Goal: Transaction & Acquisition: Purchase product/service

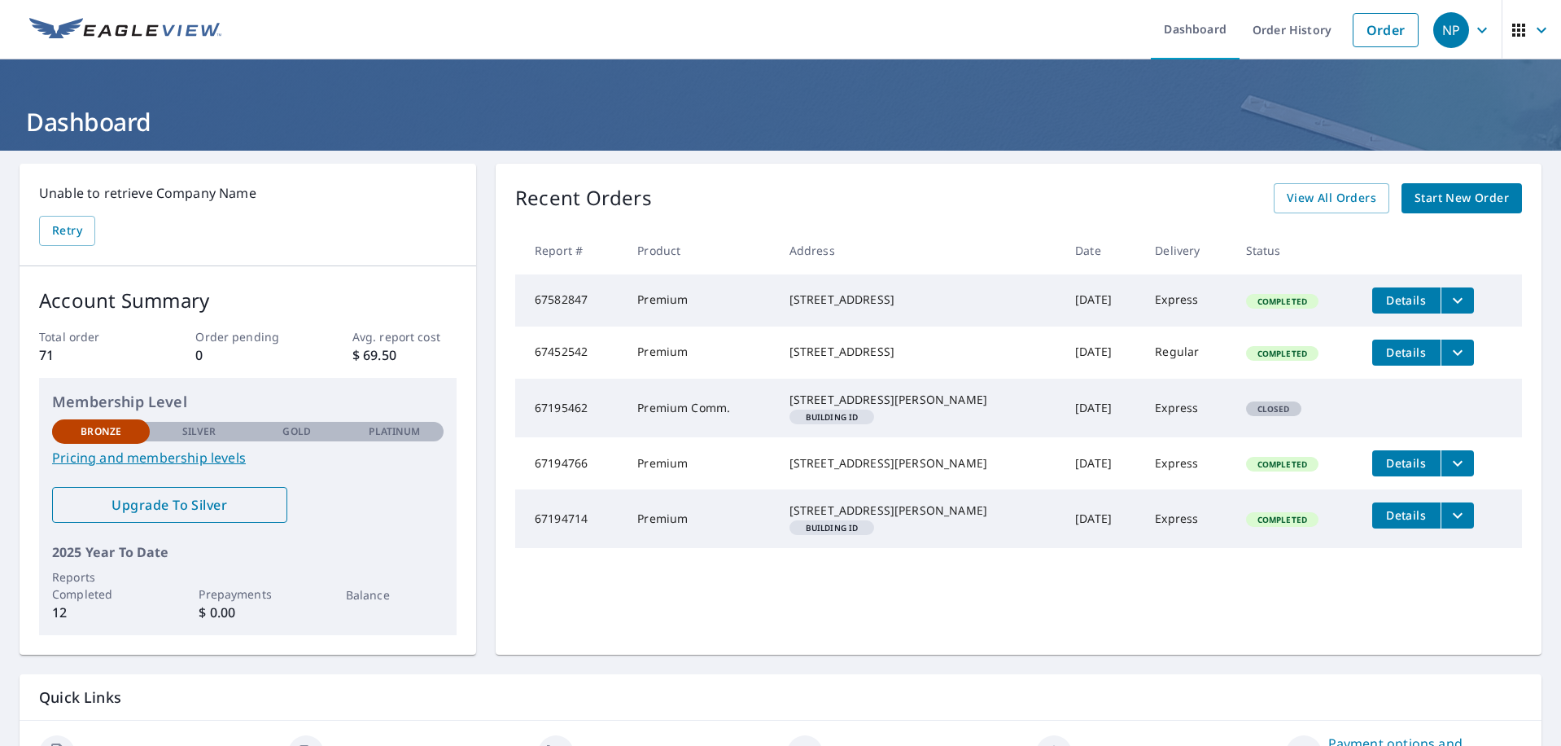
click at [244, 509] on span "Upgrade To Silver" at bounding box center [169, 505] width 209 height 18
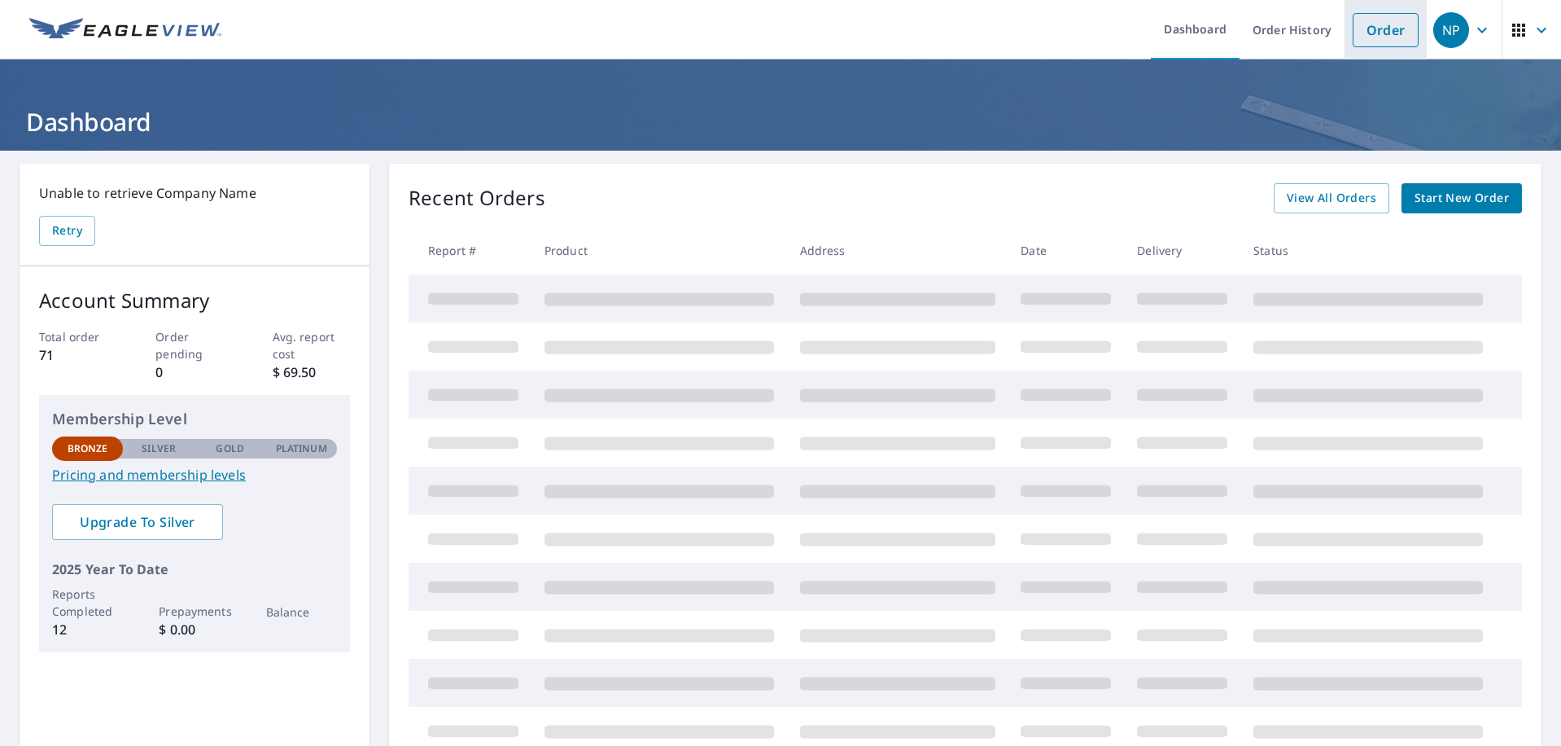
click at [1363, 37] on link "Order" at bounding box center [1386, 30] width 66 height 34
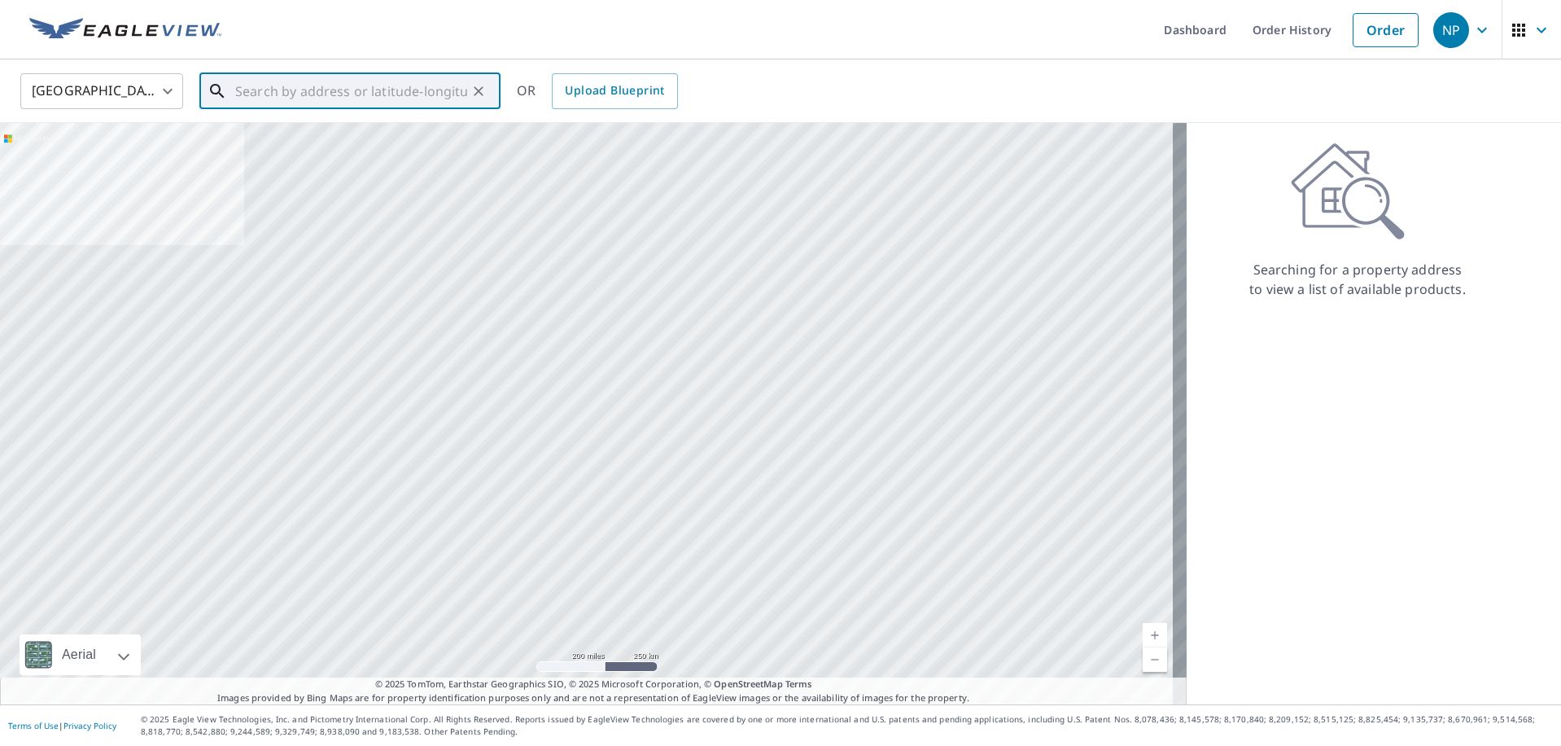
click at [419, 94] on input "text" at bounding box center [351, 91] width 232 height 46
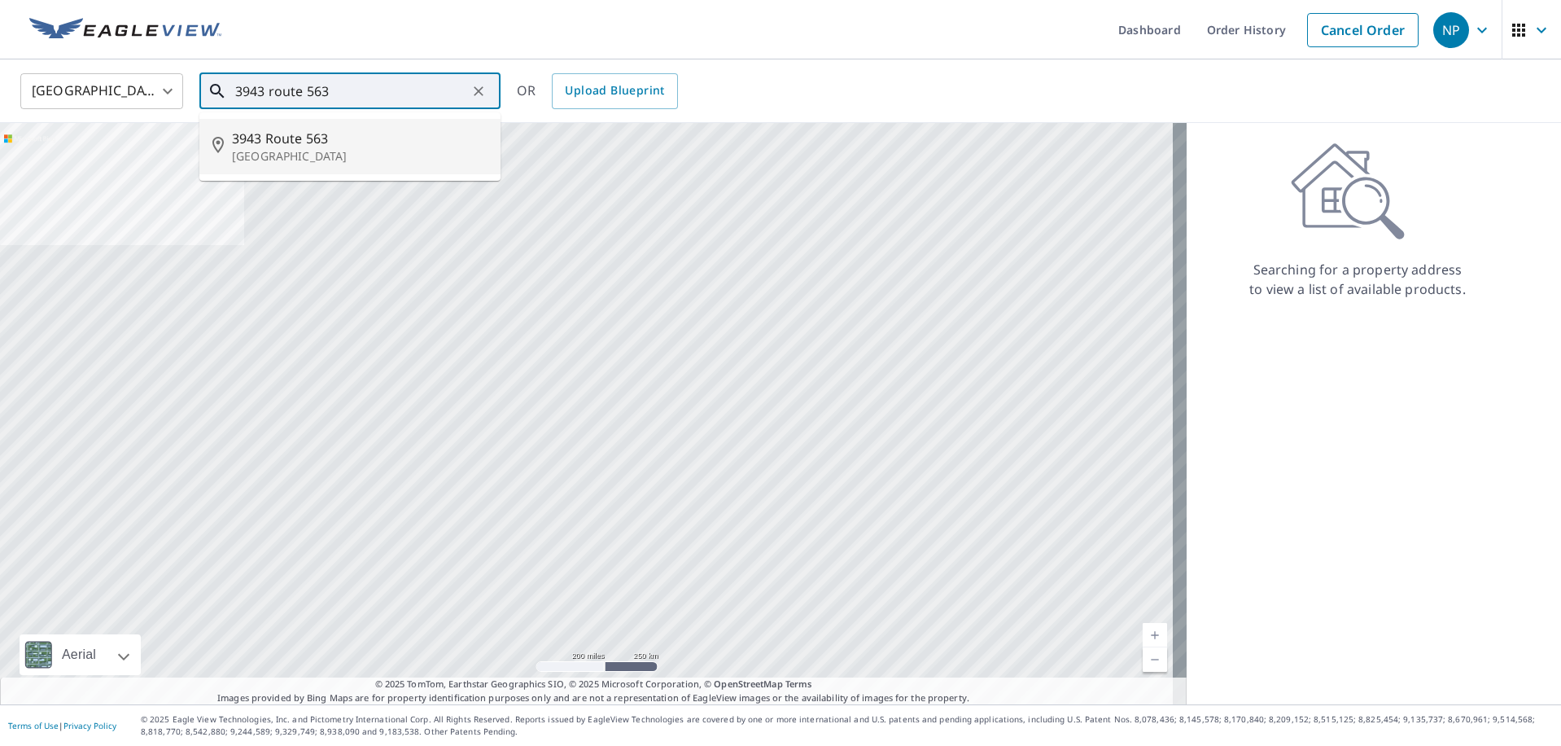
click at [321, 142] on span "3943 Route 563" at bounding box center [360, 139] width 256 height 20
type input "[STREET_ADDRESS]"
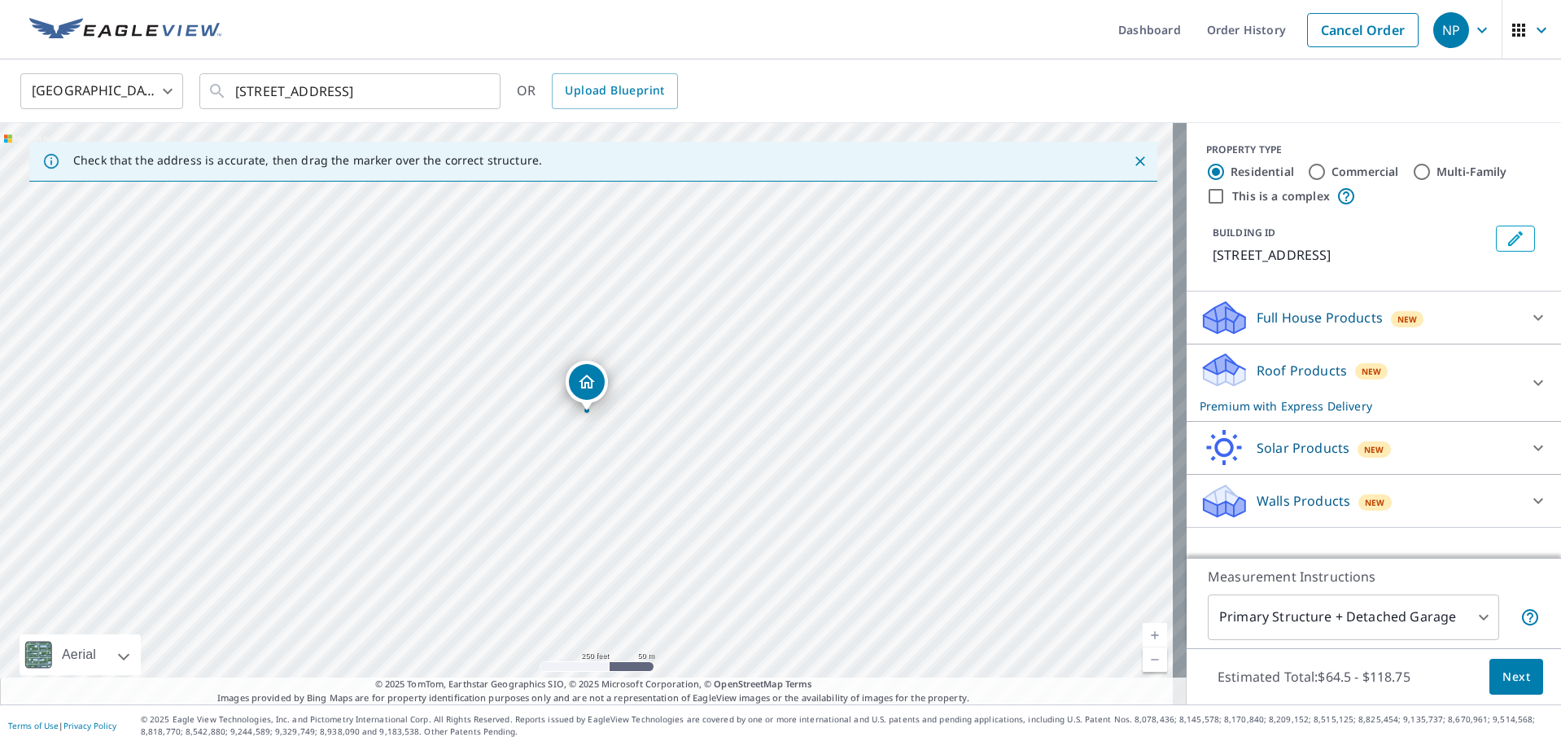
click at [576, 409] on div "Dropped pin, building 1, Residential property, 3943 Route 563 Chatsworth, NJ 08…" at bounding box center [586, 402] width 21 height 16
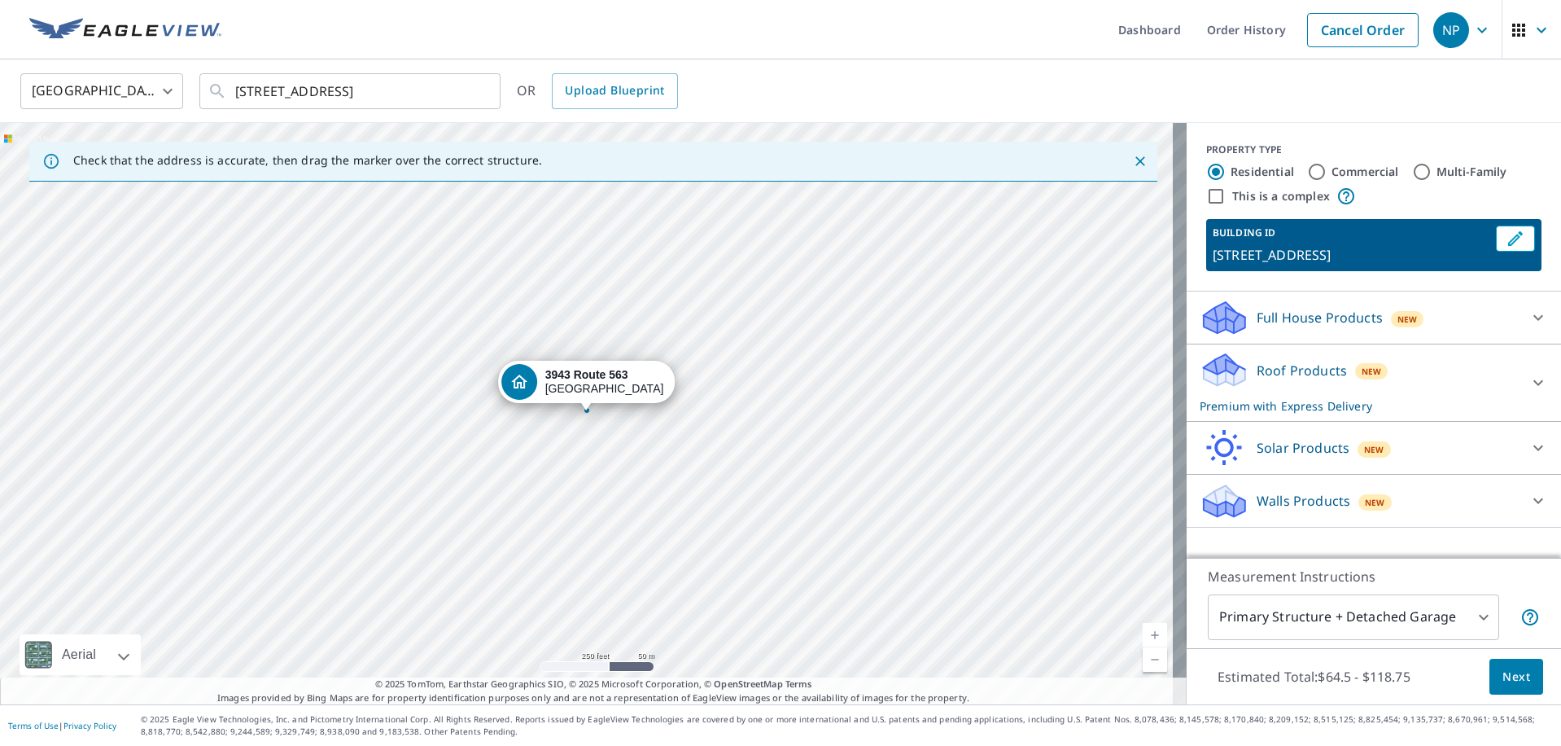
click at [576, 409] on div "Dropped pin, building 1, Residential property, 3943 Route 563 Chatsworth, NJ 08…" at bounding box center [586, 402] width 21 height 16
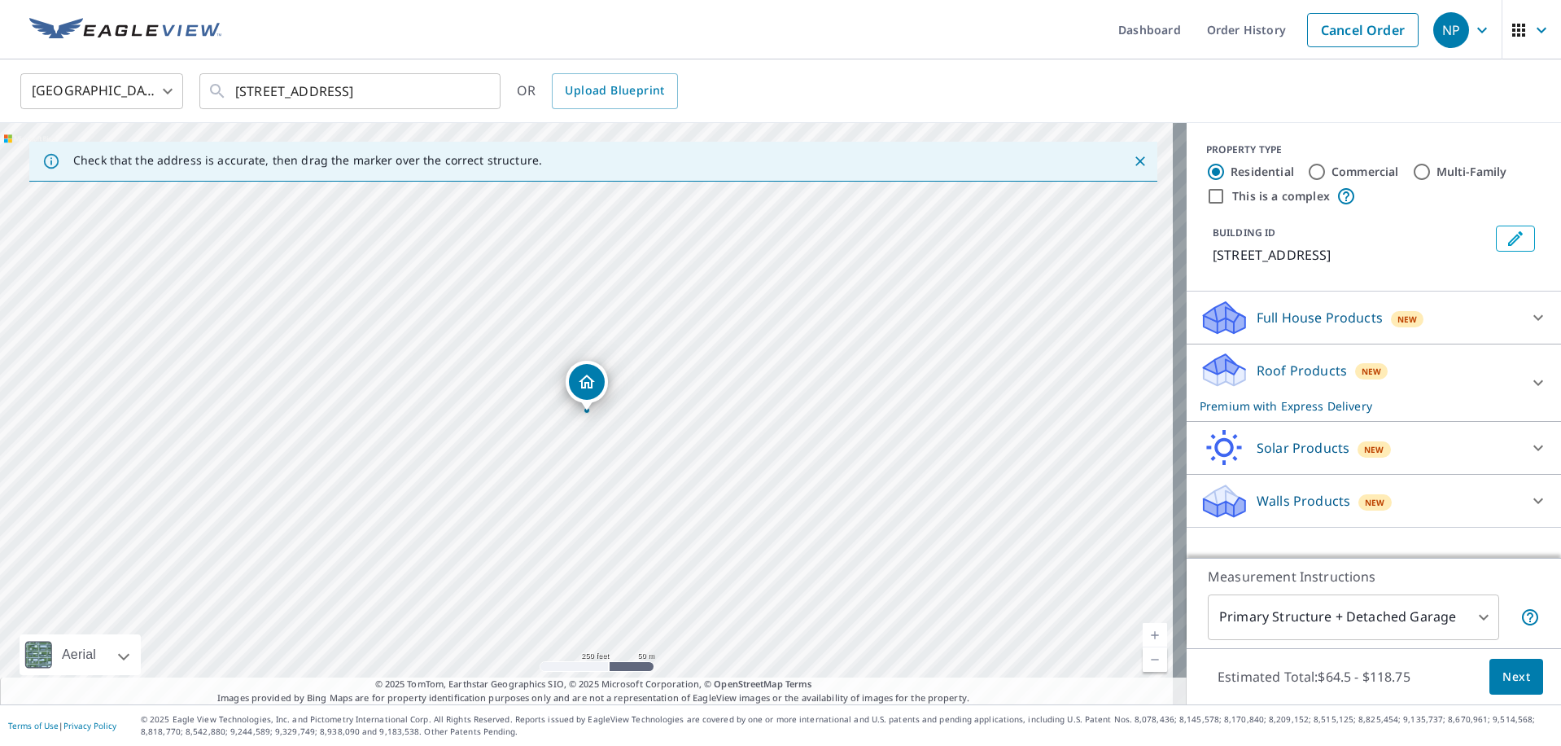
click at [584, 405] on div "Dropped pin, building 1, Residential property, 3943 Route 563 Chatsworth, NJ 08…" at bounding box center [586, 402] width 21 height 16
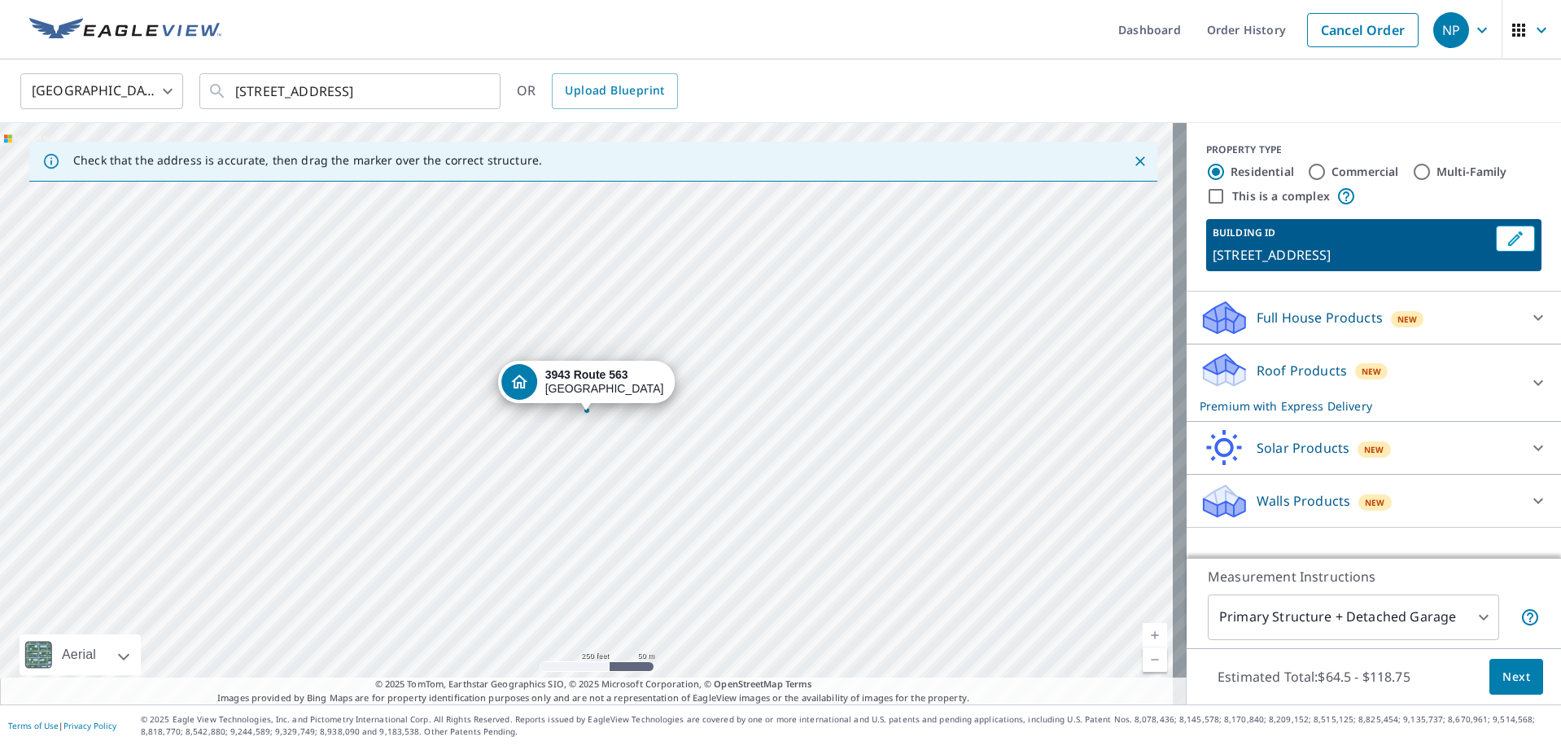
click at [584, 405] on div "Dropped pin, building 1, Residential property, 3943 Route 563 Chatsworth, NJ 08…" at bounding box center [586, 402] width 21 height 16
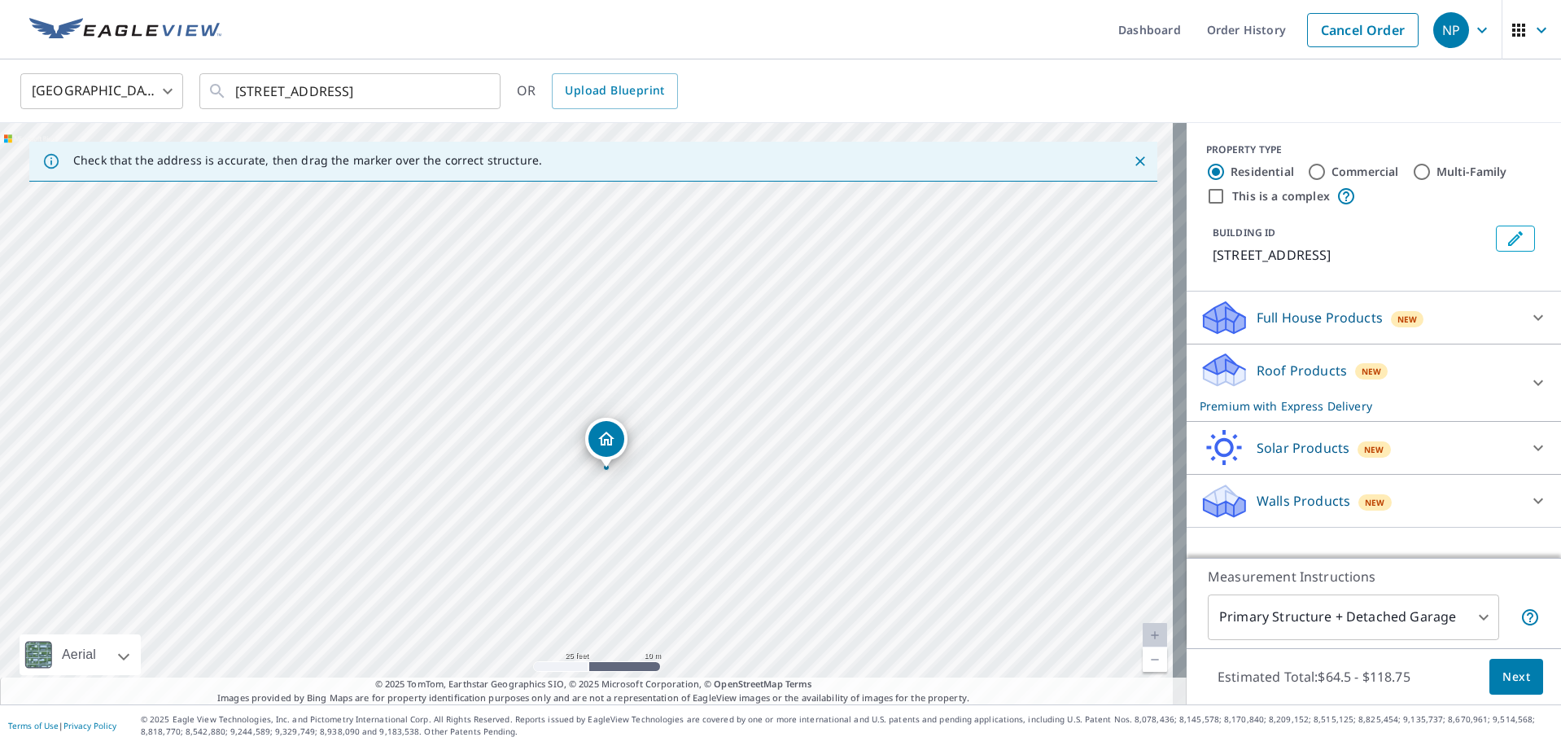
click at [1317, 319] on p "Full House Products" at bounding box center [1320, 318] width 126 height 20
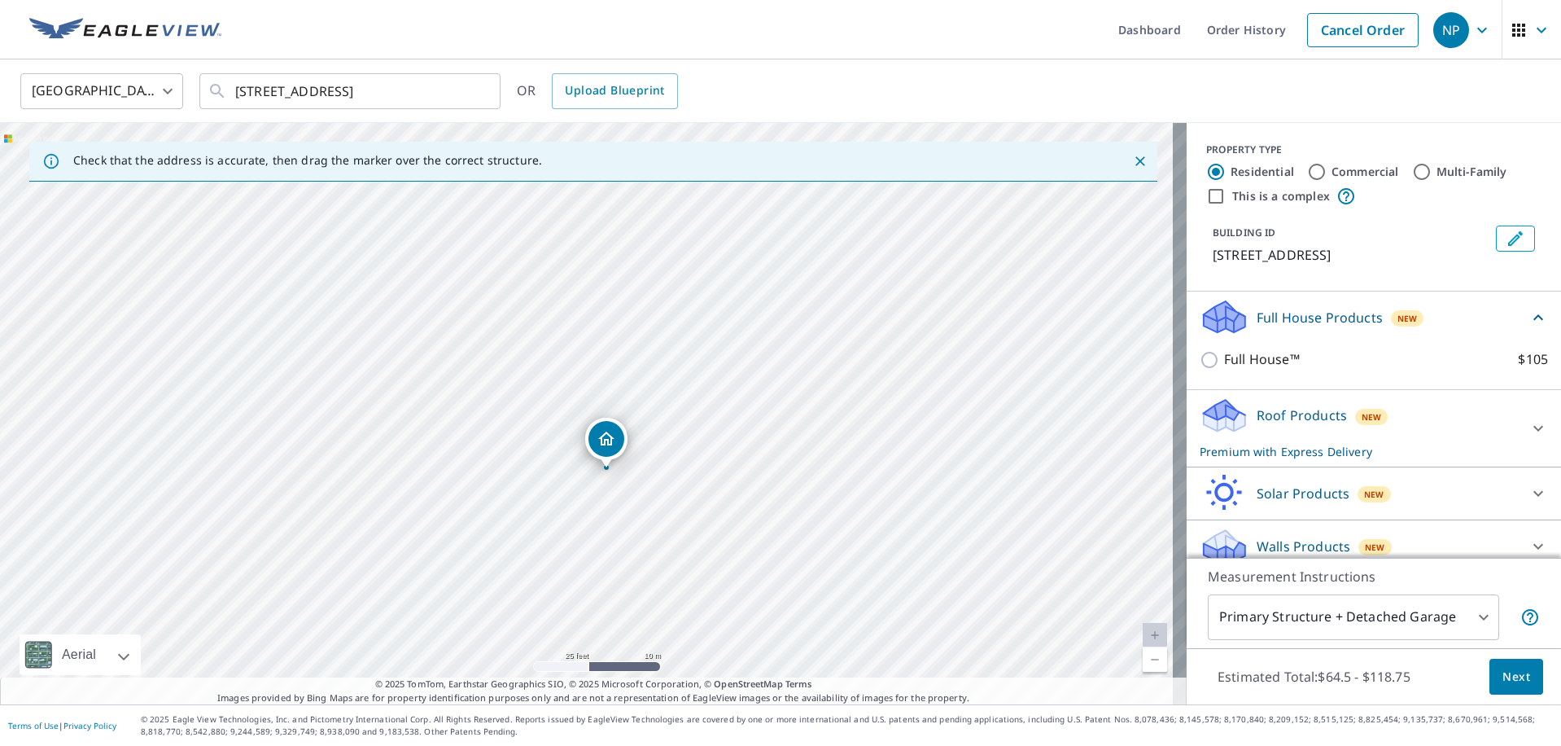
click at [1317, 319] on p "Full House Products" at bounding box center [1320, 318] width 126 height 20
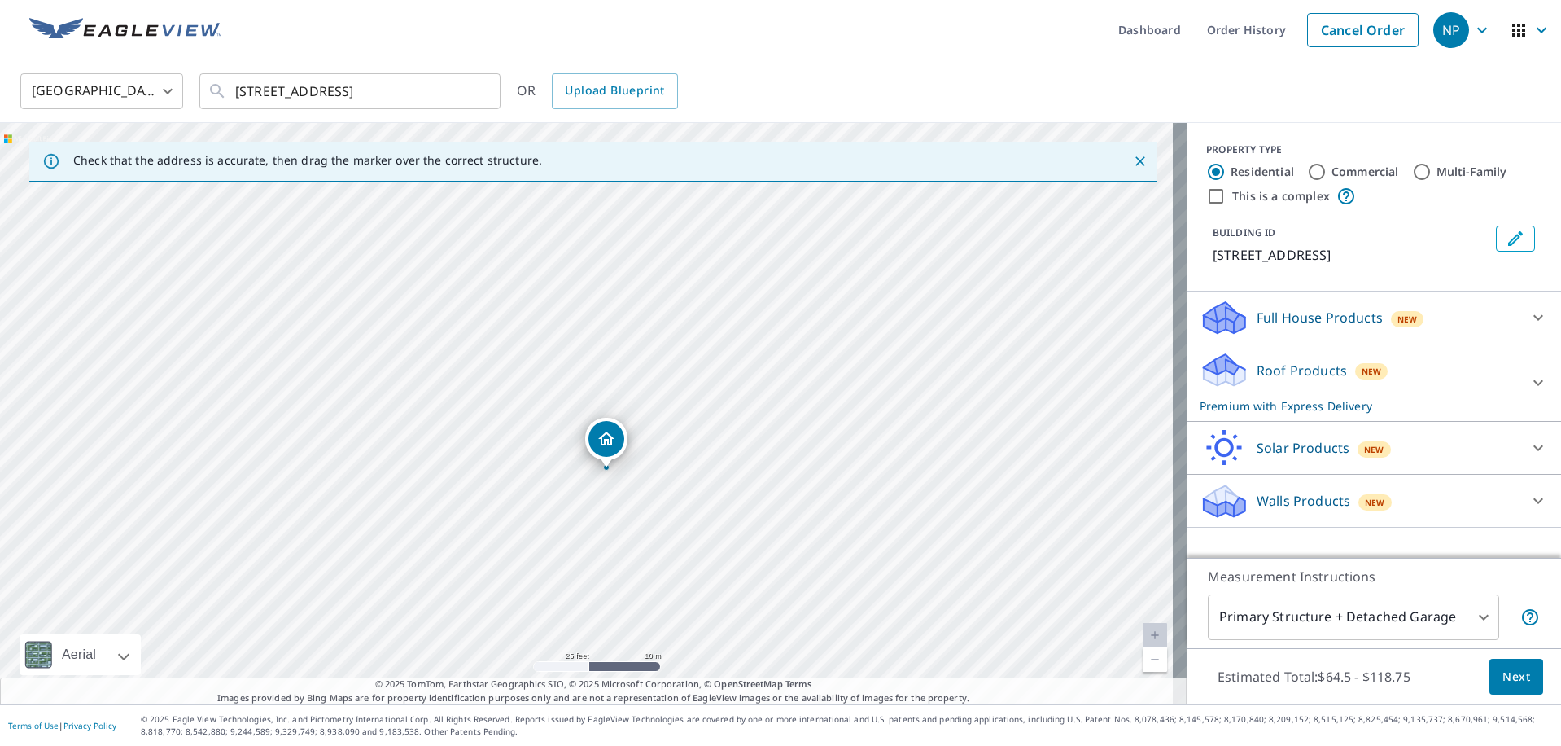
click at [1307, 370] on p "Roof Products" at bounding box center [1302, 371] width 90 height 20
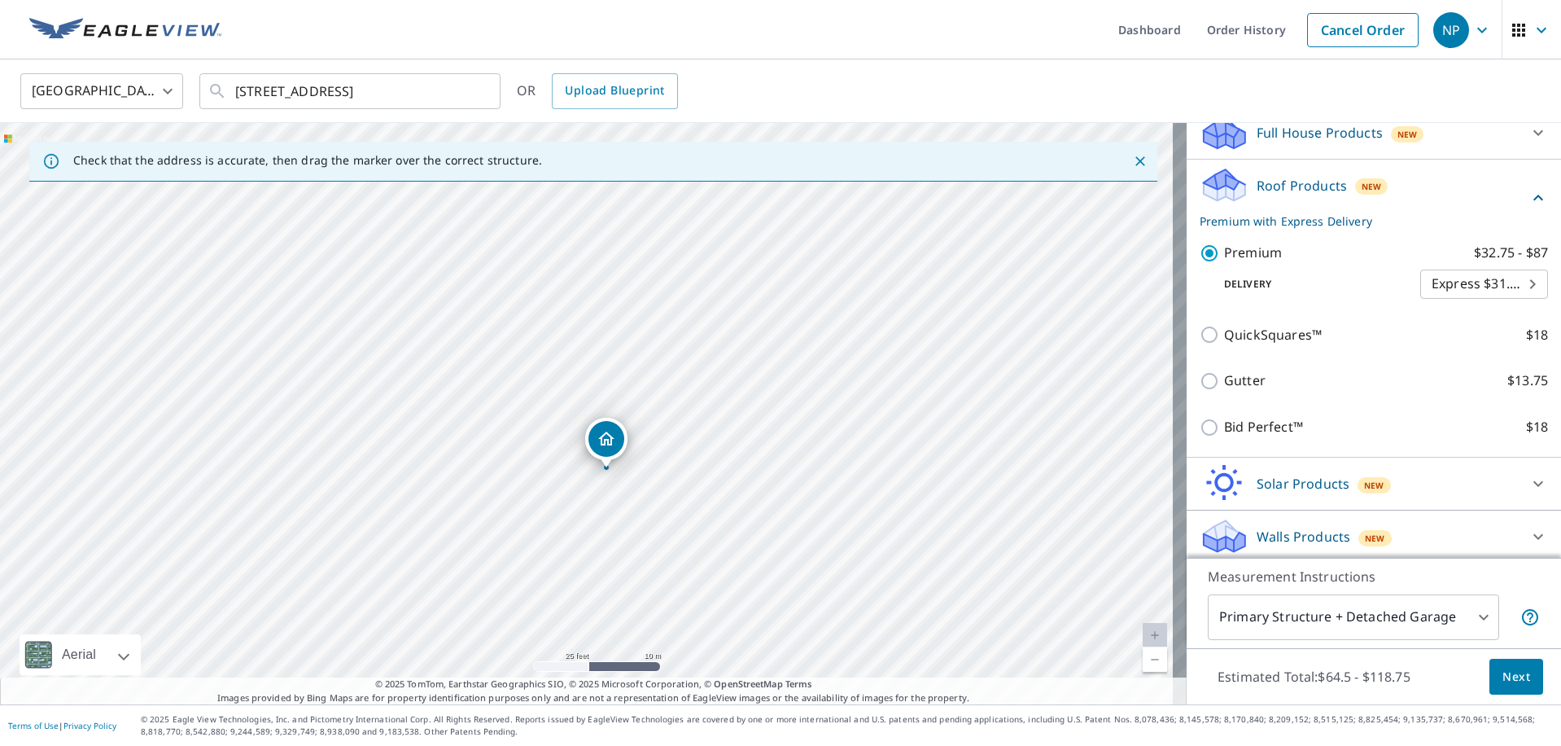
scroll to position [190, 0]
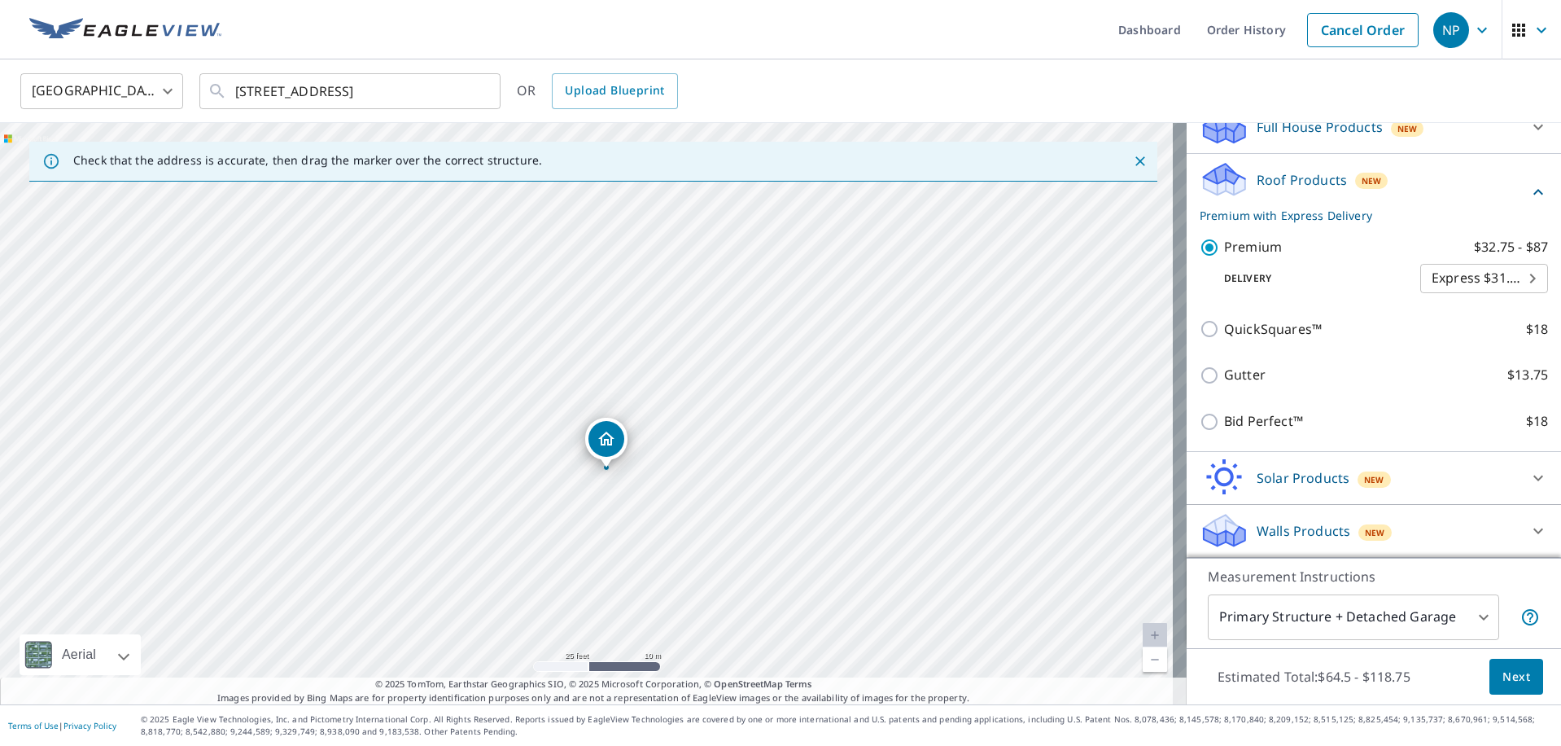
click at [1309, 529] on p "Walls Products" at bounding box center [1304, 531] width 94 height 20
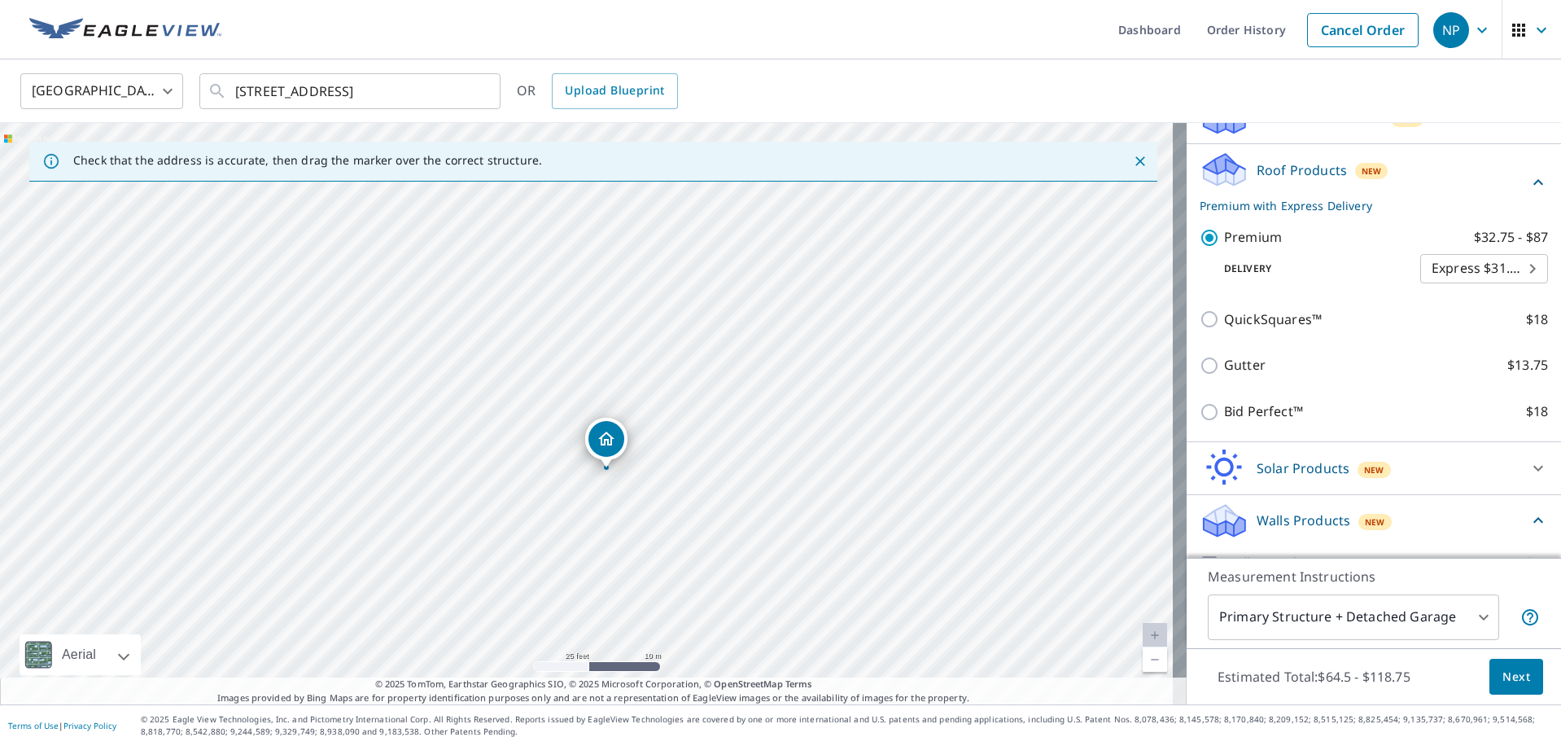
scroll to position [282, 0]
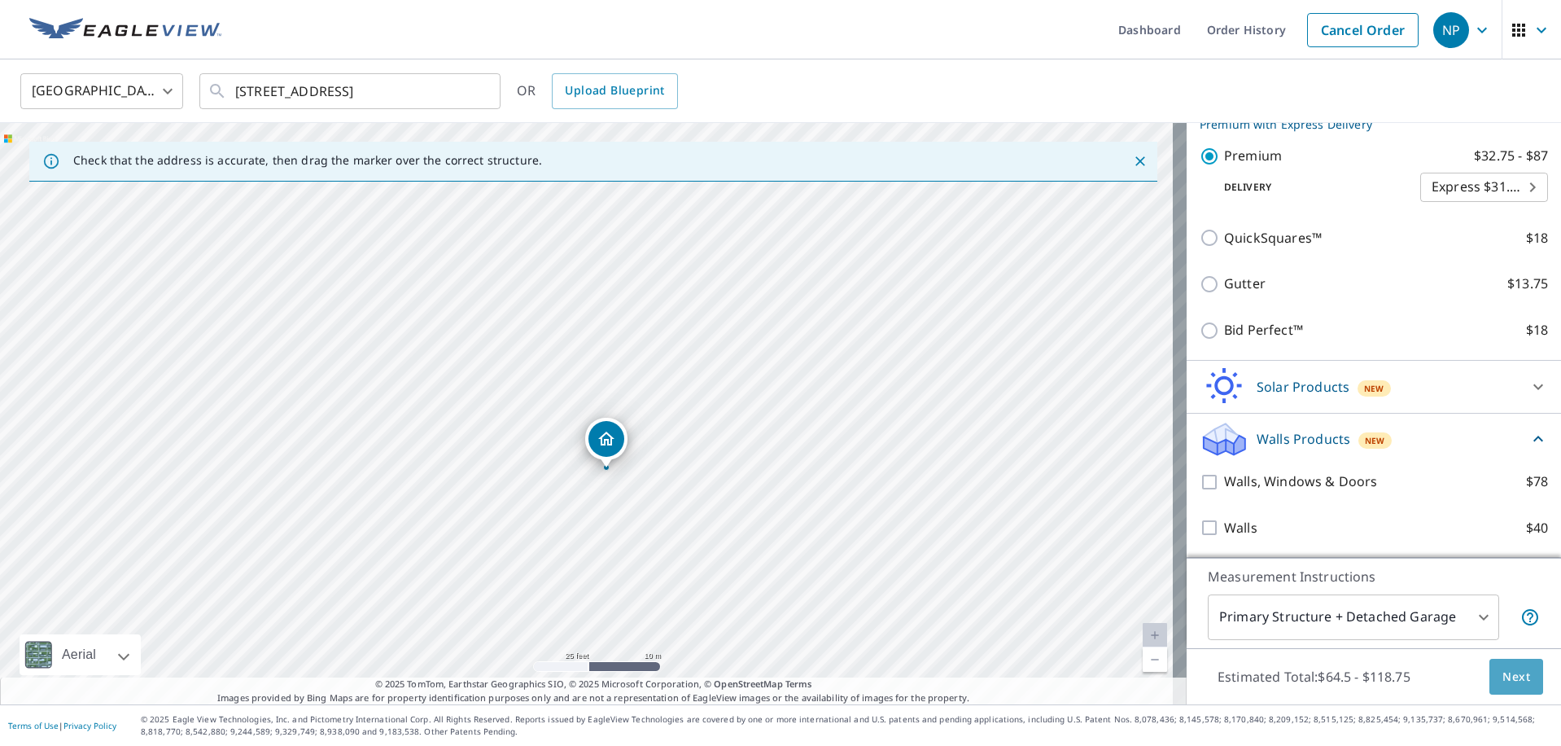
click at [1509, 681] on span "Next" at bounding box center [1517, 677] width 28 height 20
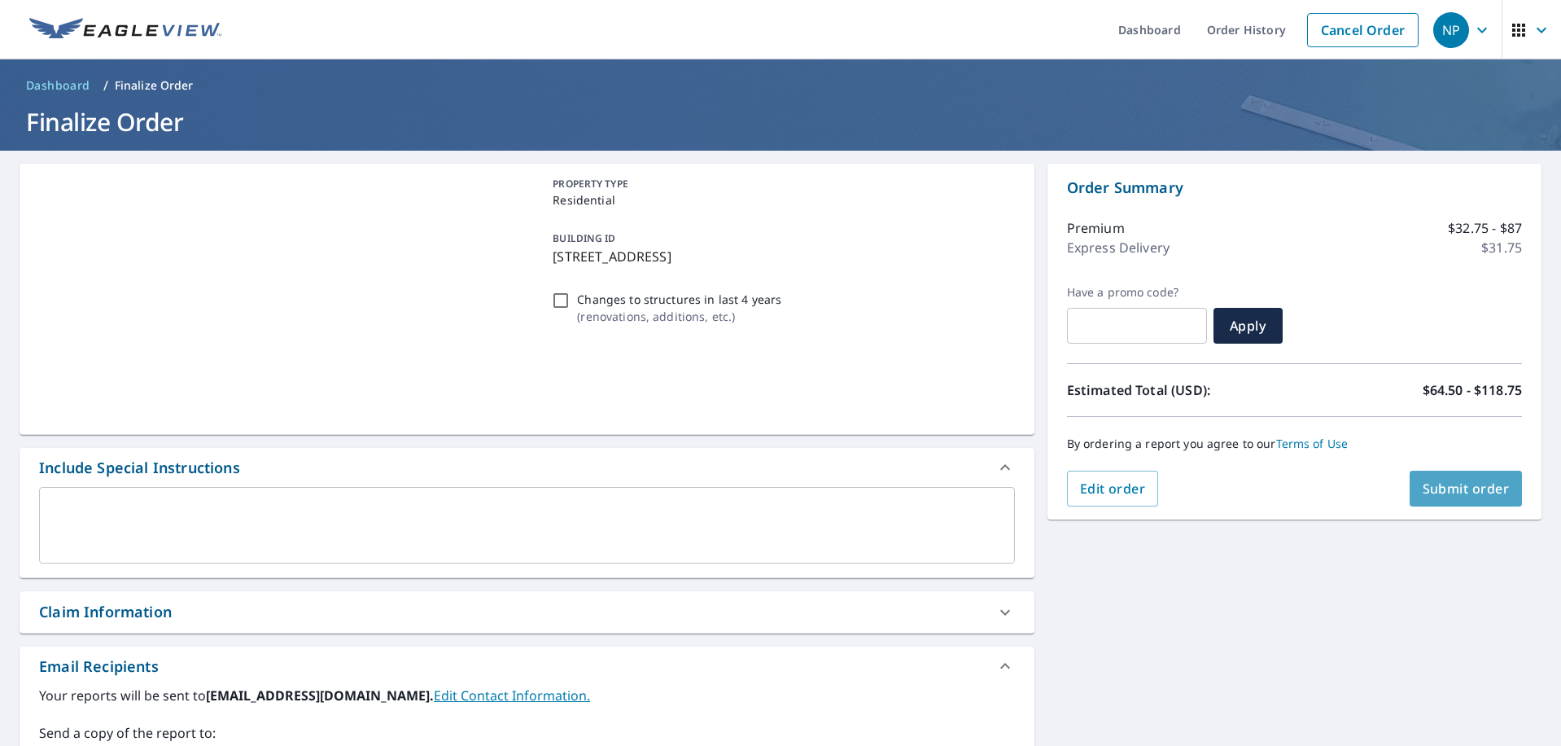
click at [1434, 496] on span "Submit order" at bounding box center [1466, 489] width 87 height 18
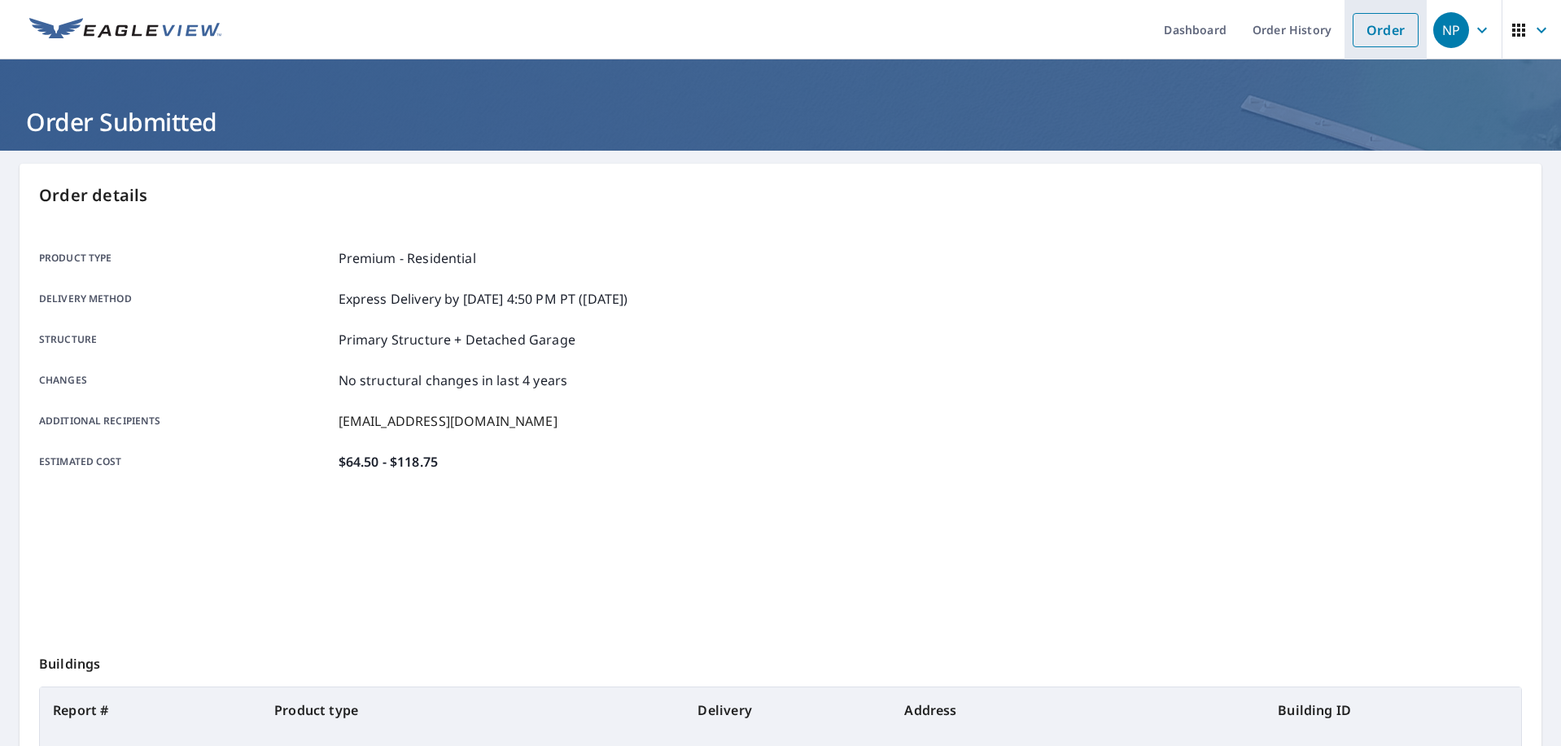
click at [1373, 35] on link "Order" at bounding box center [1386, 30] width 66 height 34
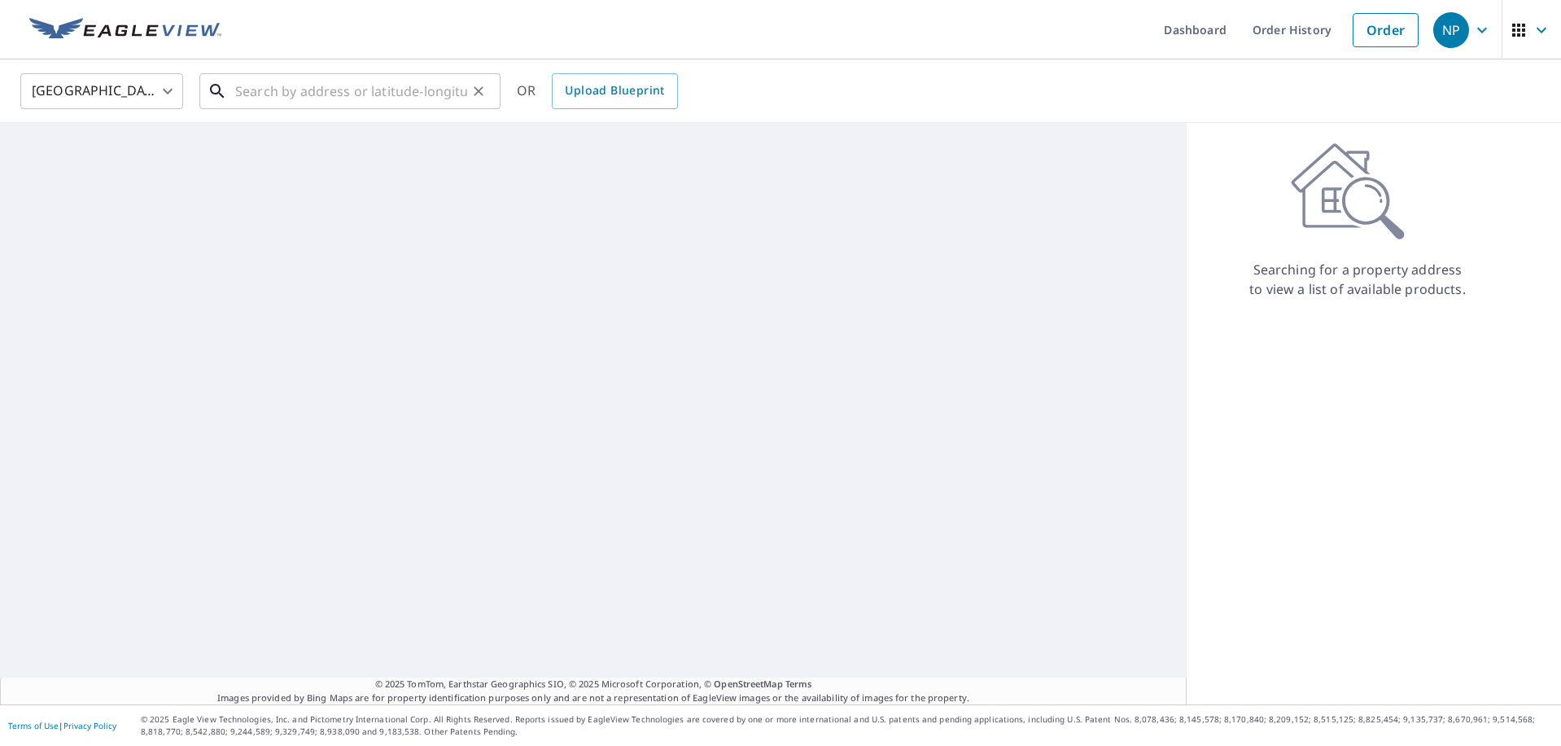
click at [377, 90] on input "text" at bounding box center [351, 91] width 232 height 46
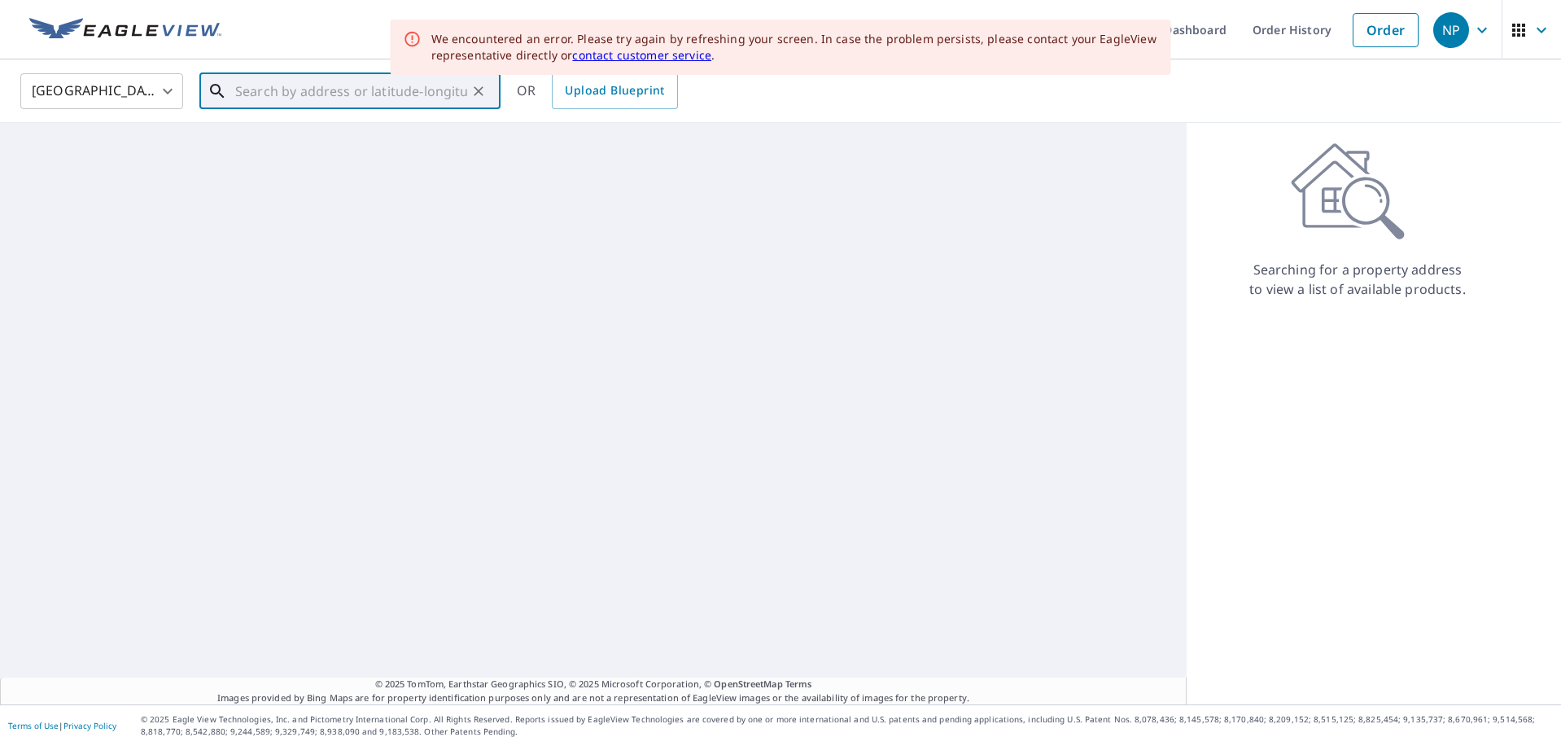
click at [377, 90] on input "text" at bounding box center [351, 91] width 232 height 46
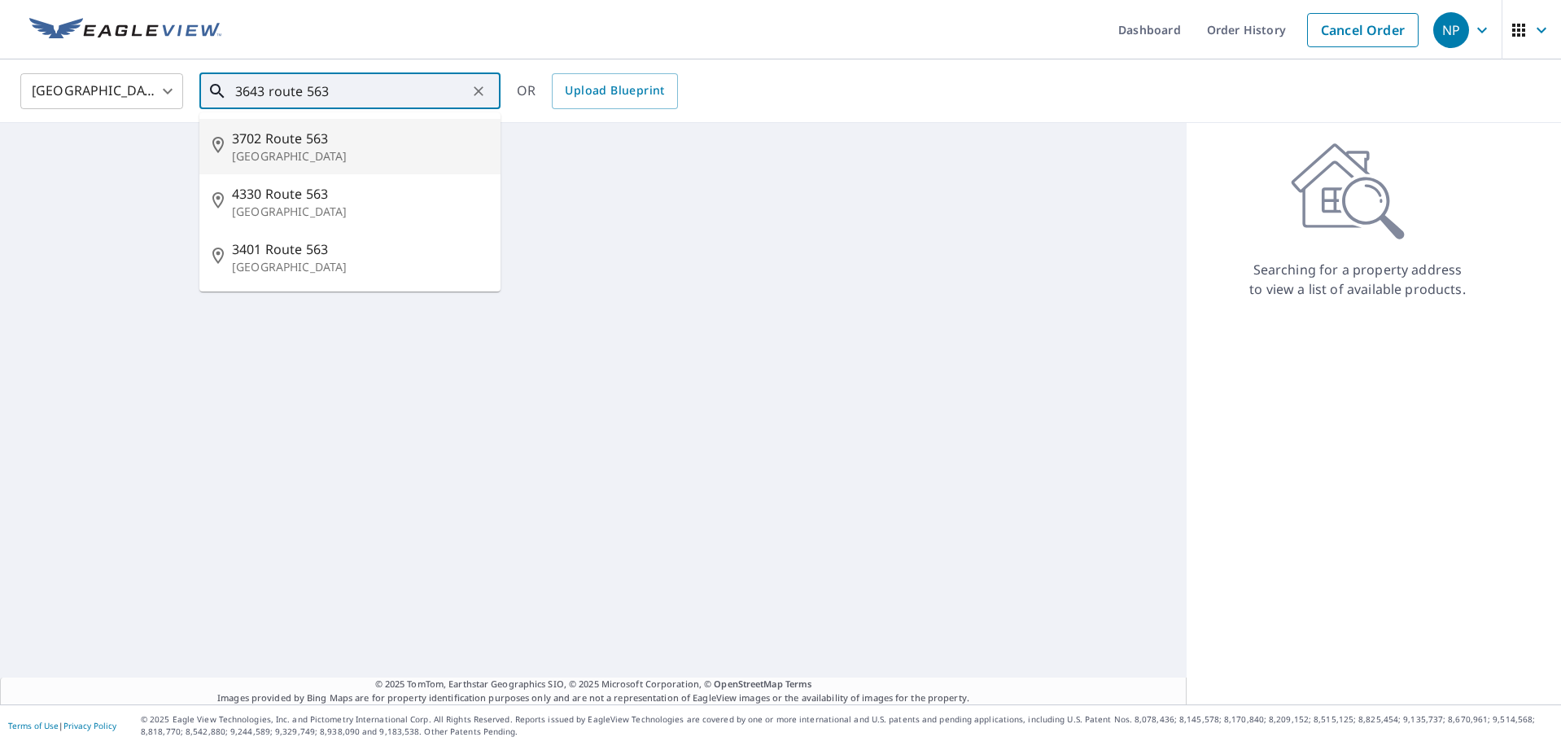
click at [340, 141] on span "3702 Route 563" at bounding box center [360, 139] width 256 height 20
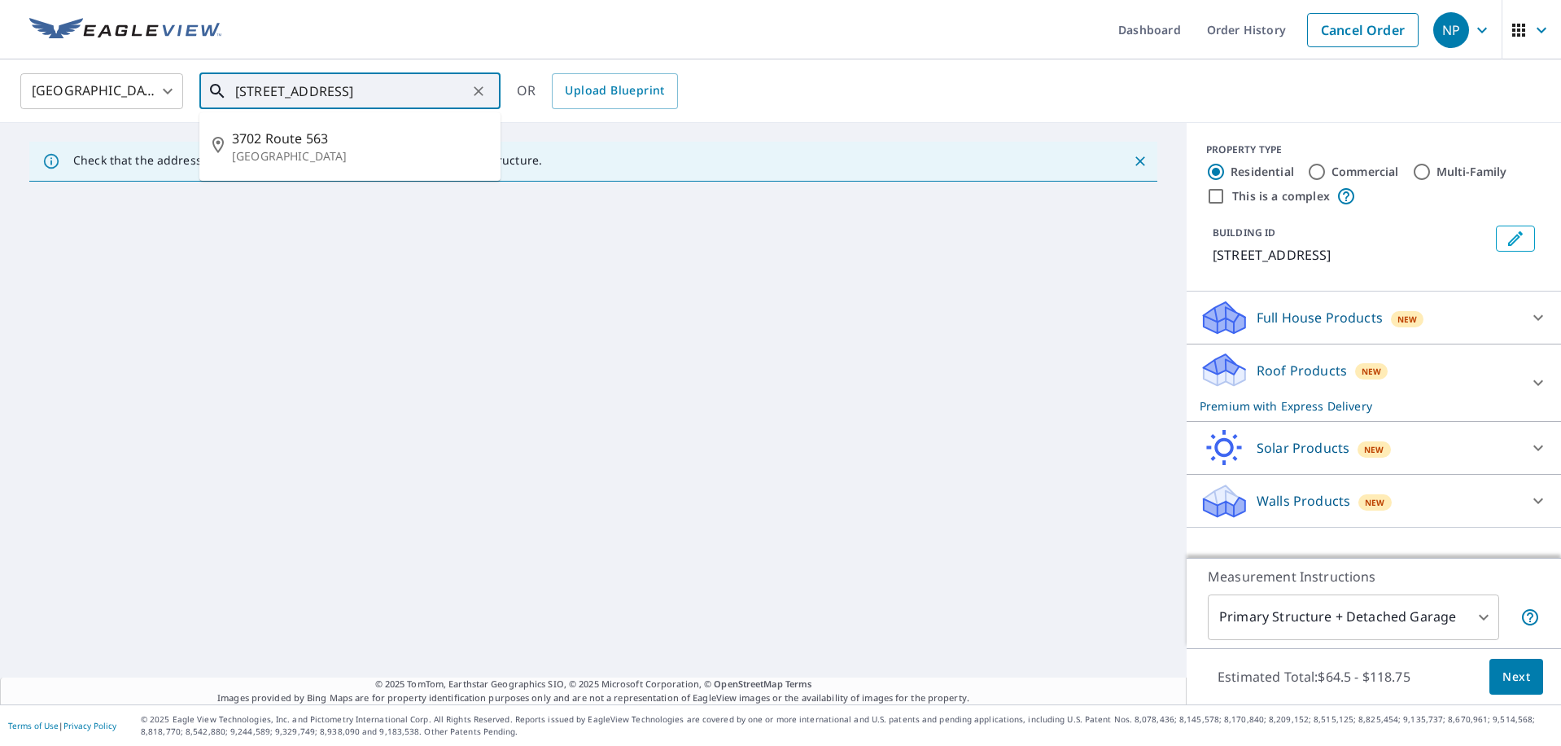
click at [356, 94] on input "[STREET_ADDRESS]" at bounding box center [351, 91] width 232 height 46
click at [264, 94] on input "[STREET_ADDRESS]" at bounding box center [351, 91] width 232 height 46
click at [347, 291] on div at bounding box center [593, 413] width 1187 height 581
click at [282, 141] on span "3943 Route 563" at bounding box center [360, 139] width 256 height 20
type input "[STREET_ADDRESS]"
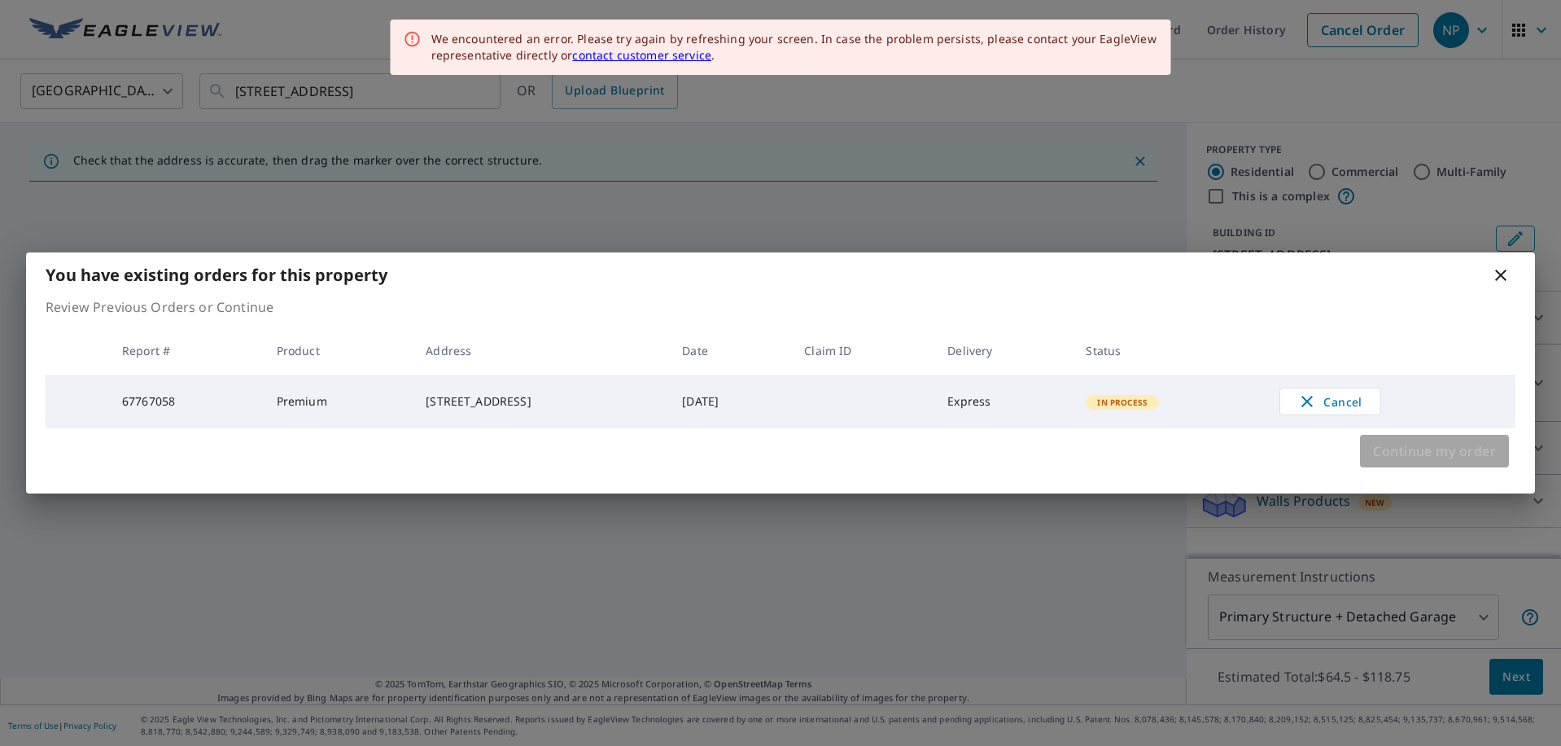
click at [1430, 453] on span "Continue my order" at bounding box center [1434, 451] width 123 height 23
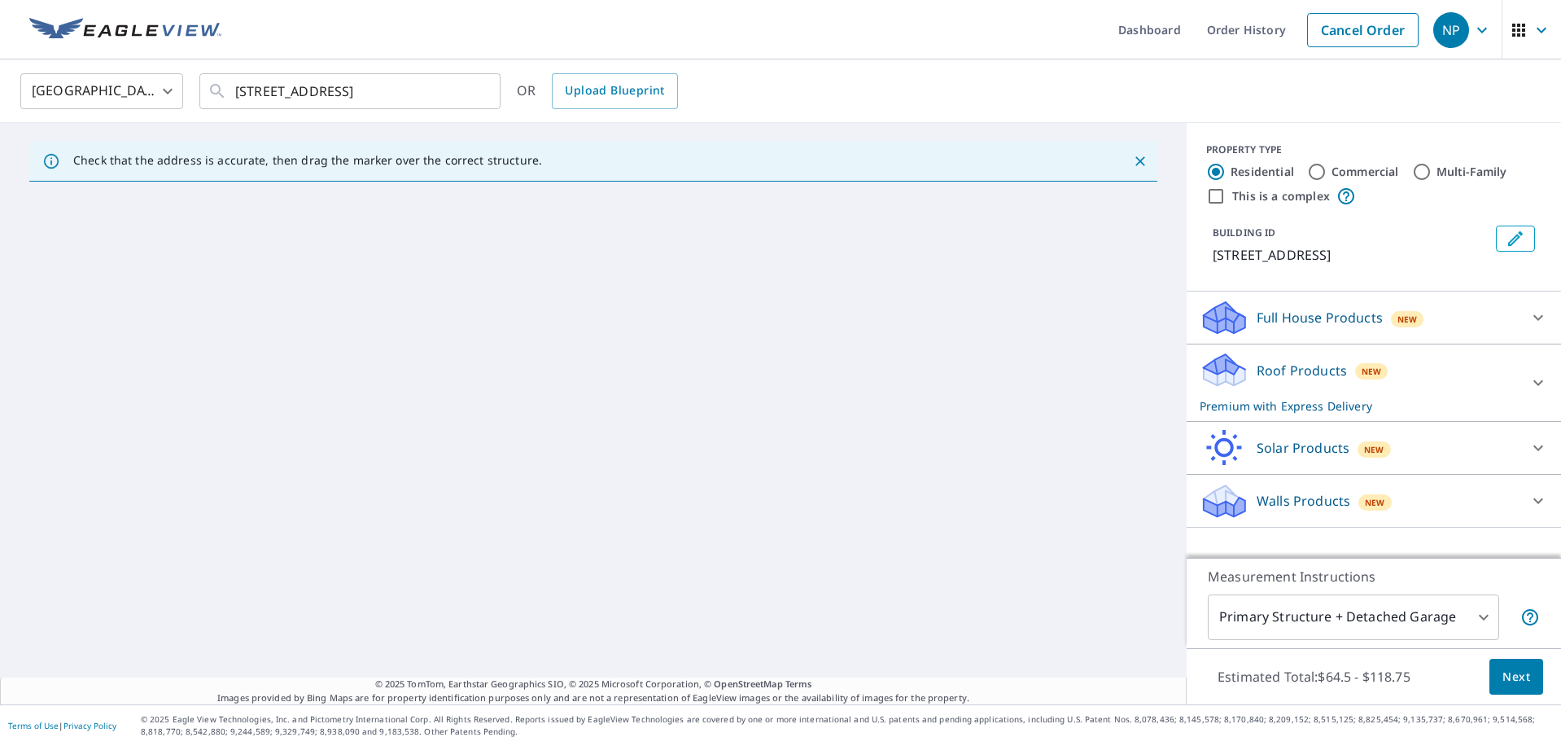
click at [1312, 493] on p "Walls Products" at bounding box center [1304, 501] width 94 height 20
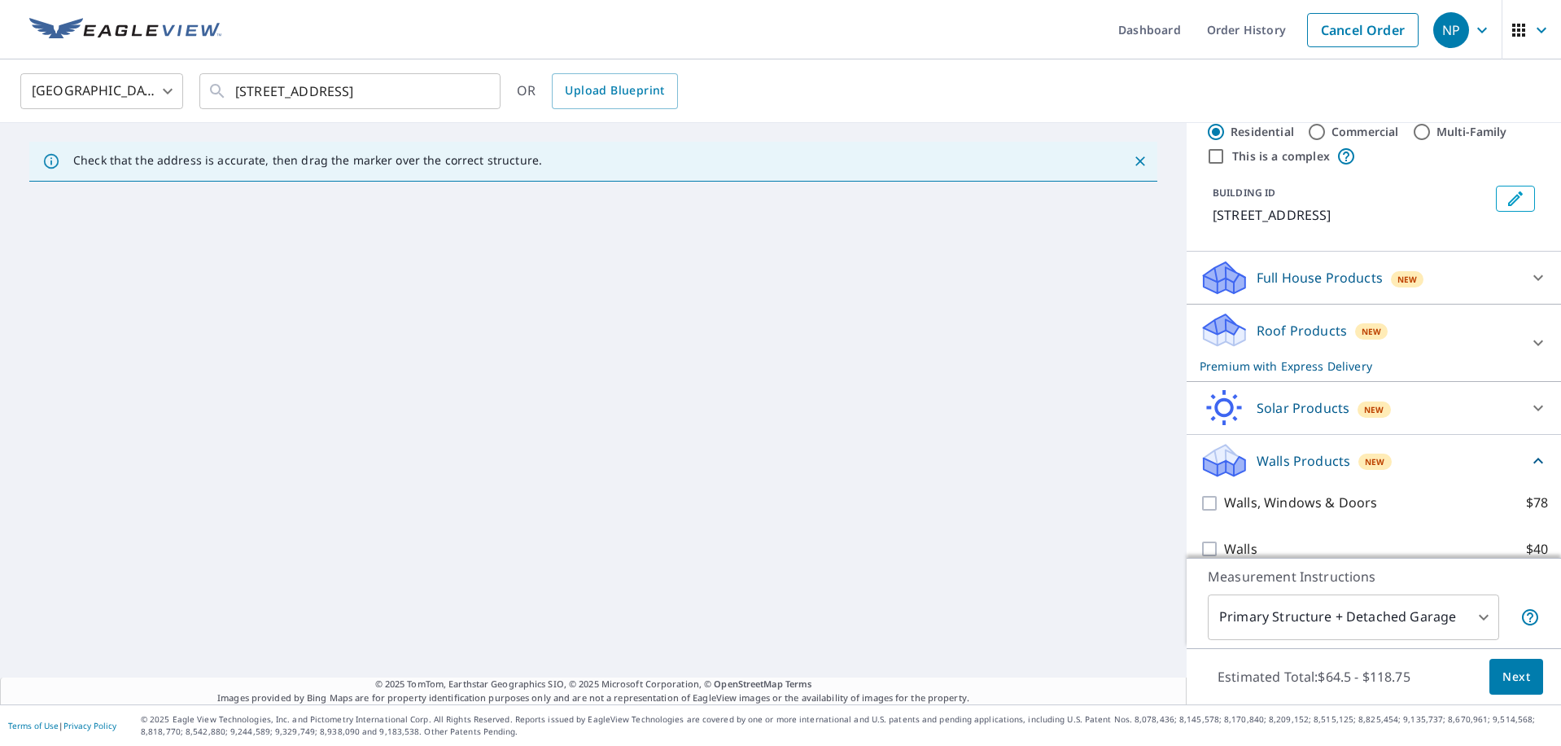
scroll to position [61, 0]
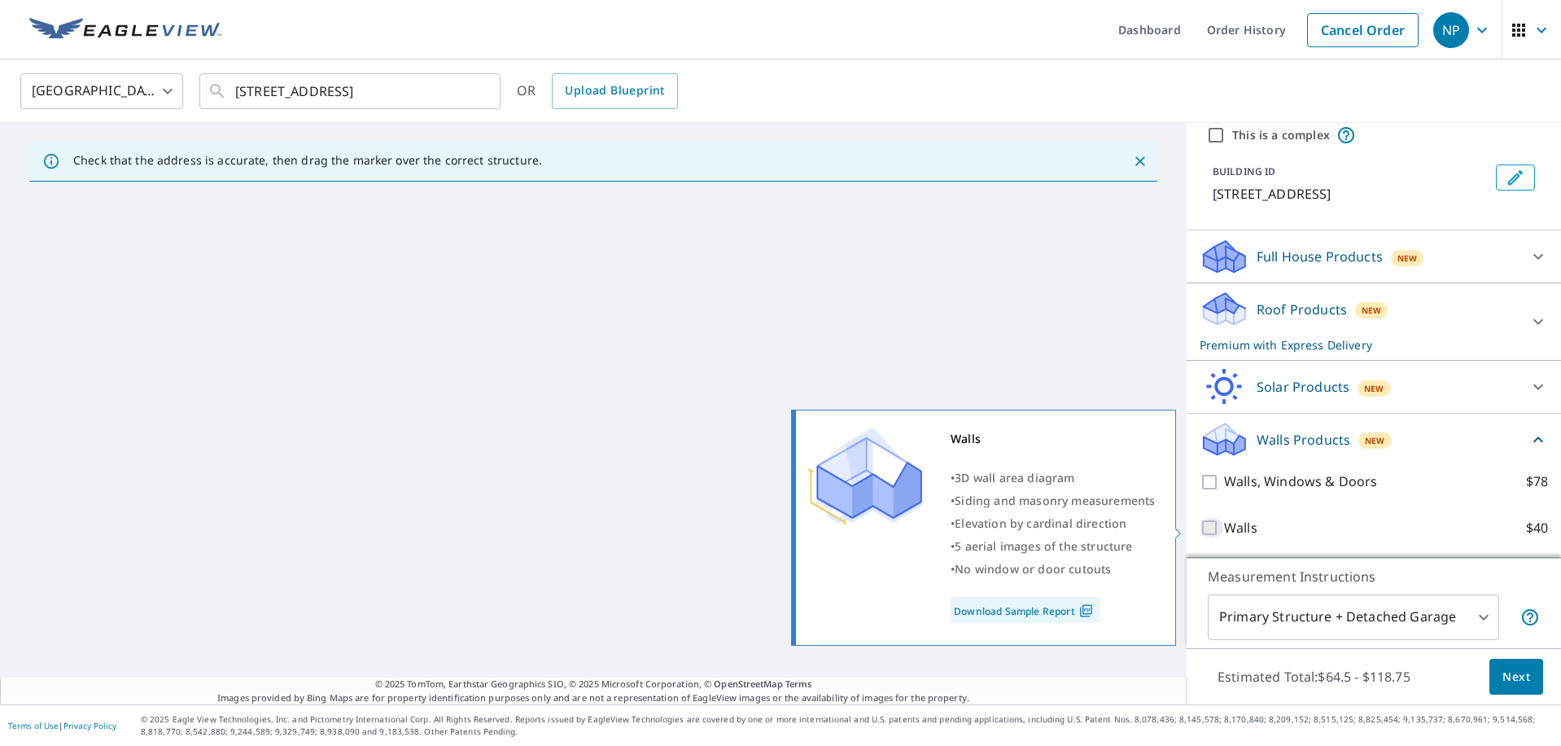
click at [1200, 526] on input "Walls $40" at bounding box center [1212, 528] width 24 height 20
checkbox input "true"
type input "8"
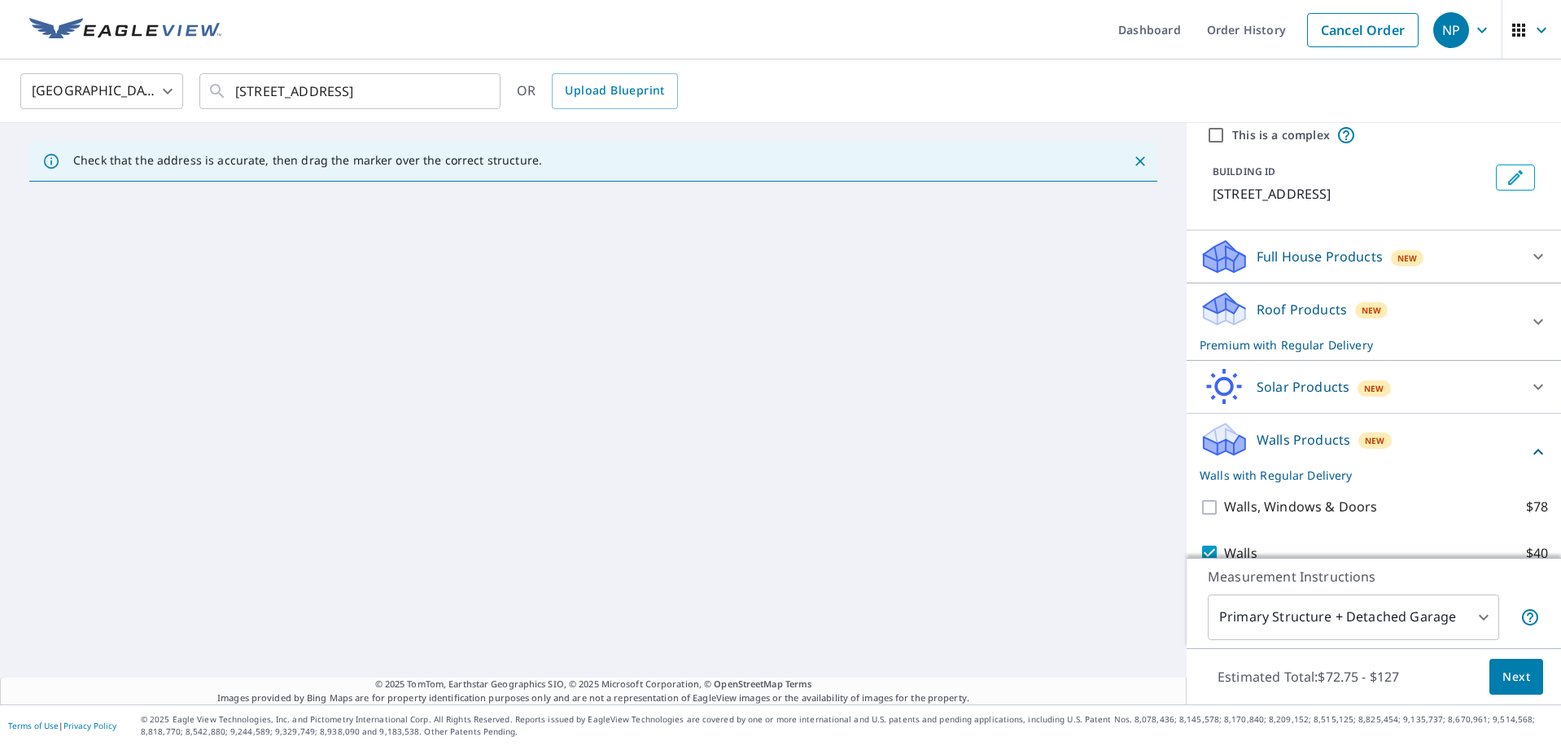
drag, startPoint x: 1513, startPoint y: 678, endPoint x: 1238, endPoint y: 561, distance: 298.3
click at [1256, 592] on div "Measurement Instructions Primary Structure + Detached Garage 1 ​ Estimated Tota…" at bounding box center [1374, 631] width 374 height 147
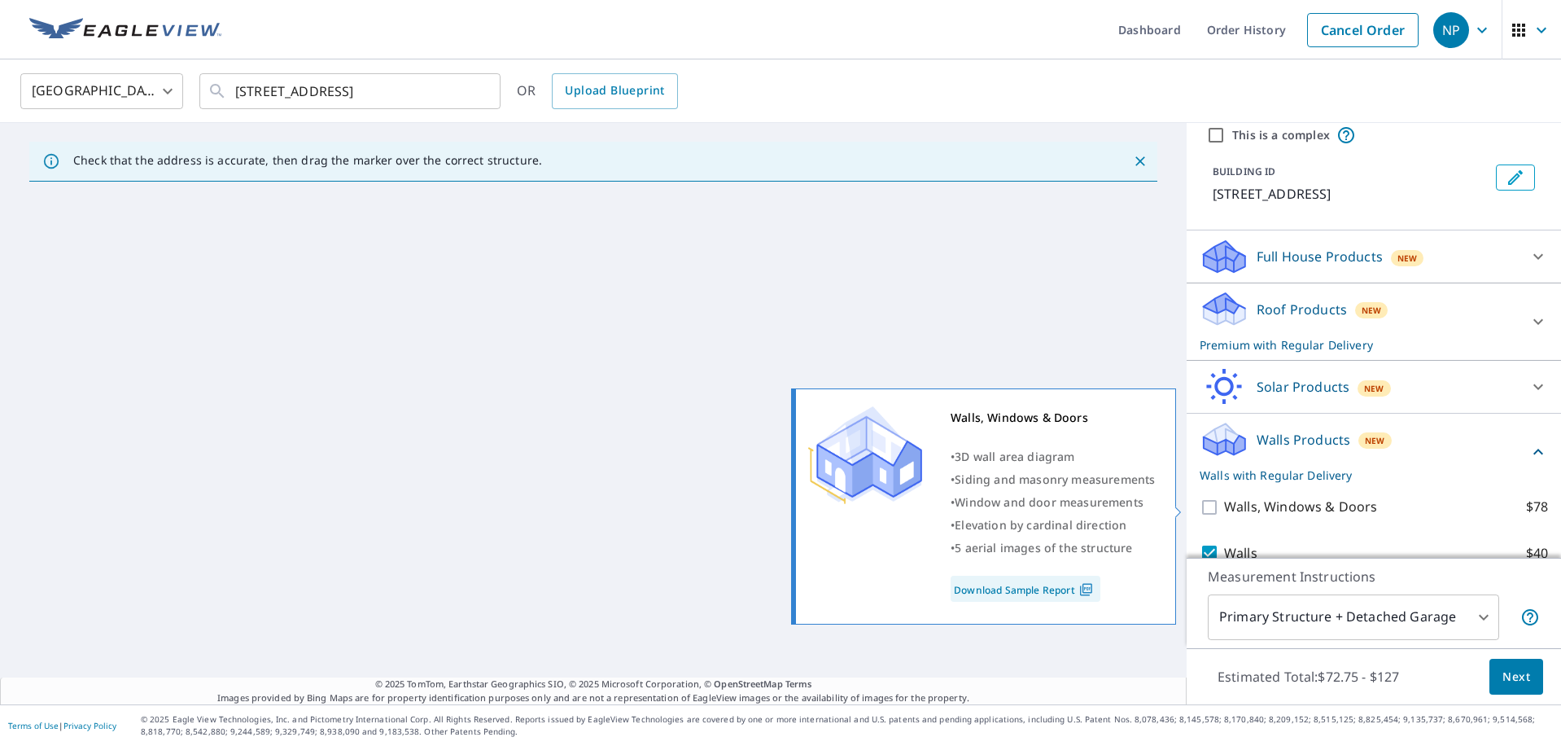
click at [1200, 510] on input "Walls, Windows & Doors $78" at bounding box center [1212, 507] width 24 height 20
checkbox input "true"
checkbox input "false"
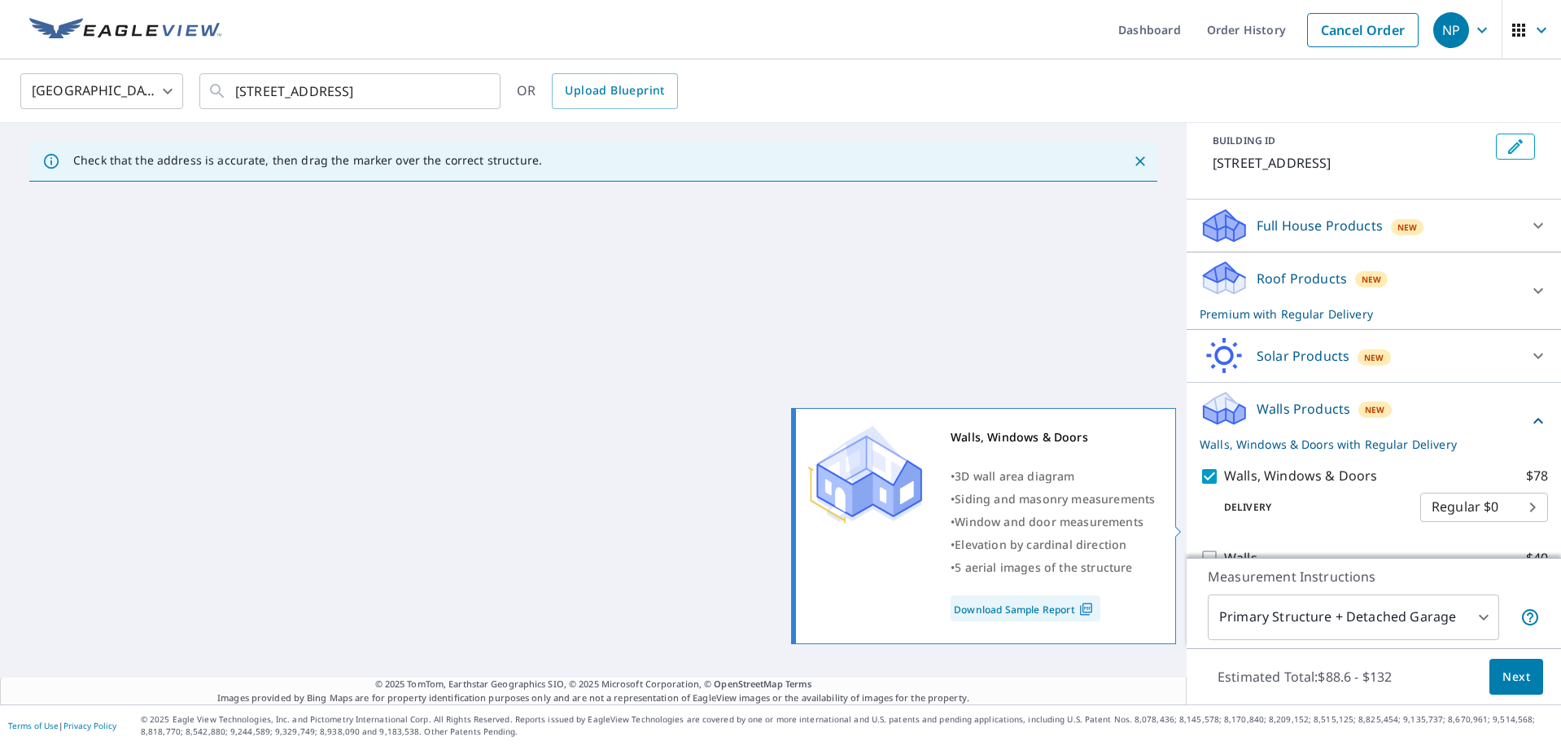
scroll to position [41, 0]
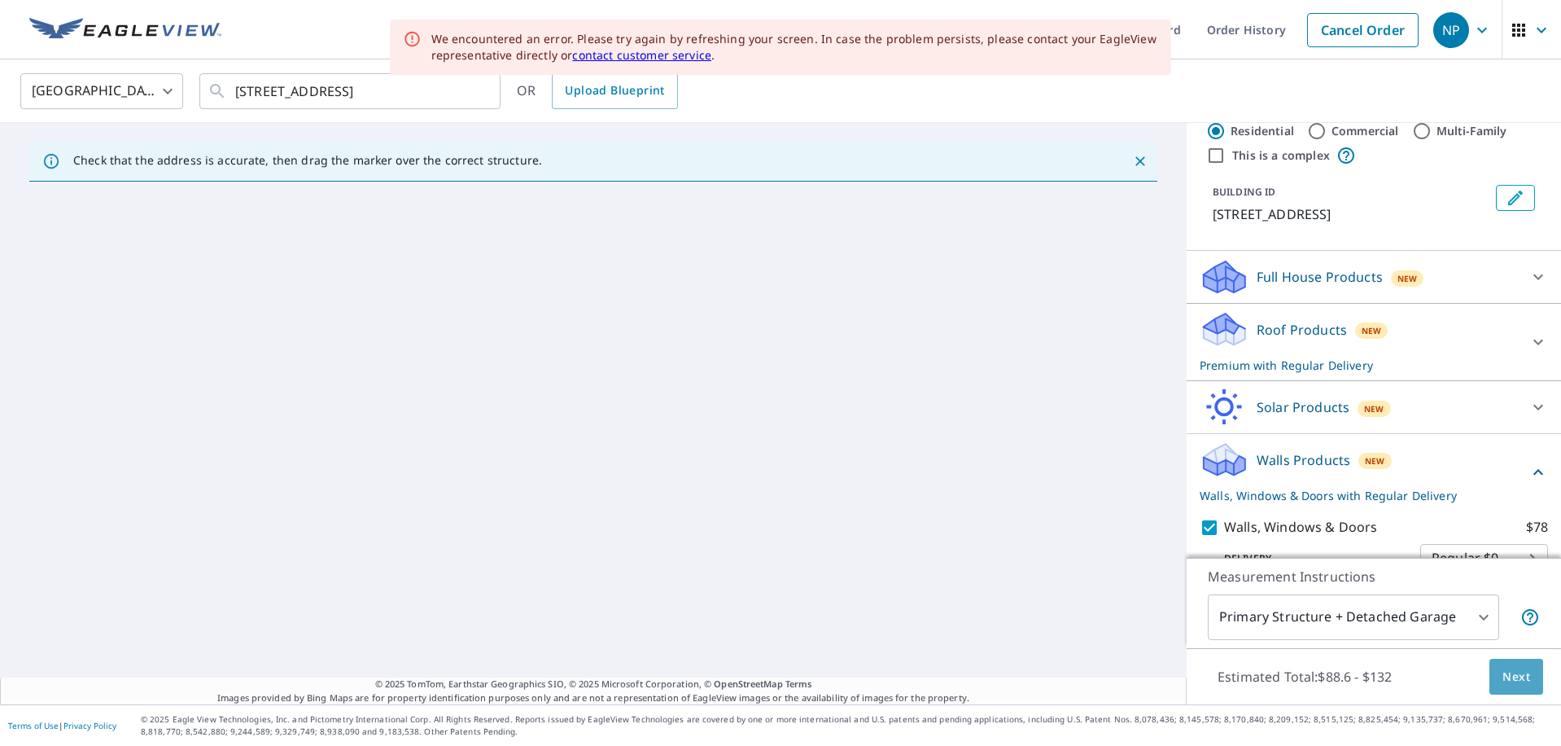
click at [1509, 681] on span "Next" at bounding box center [1517, 677] width 28 height 20
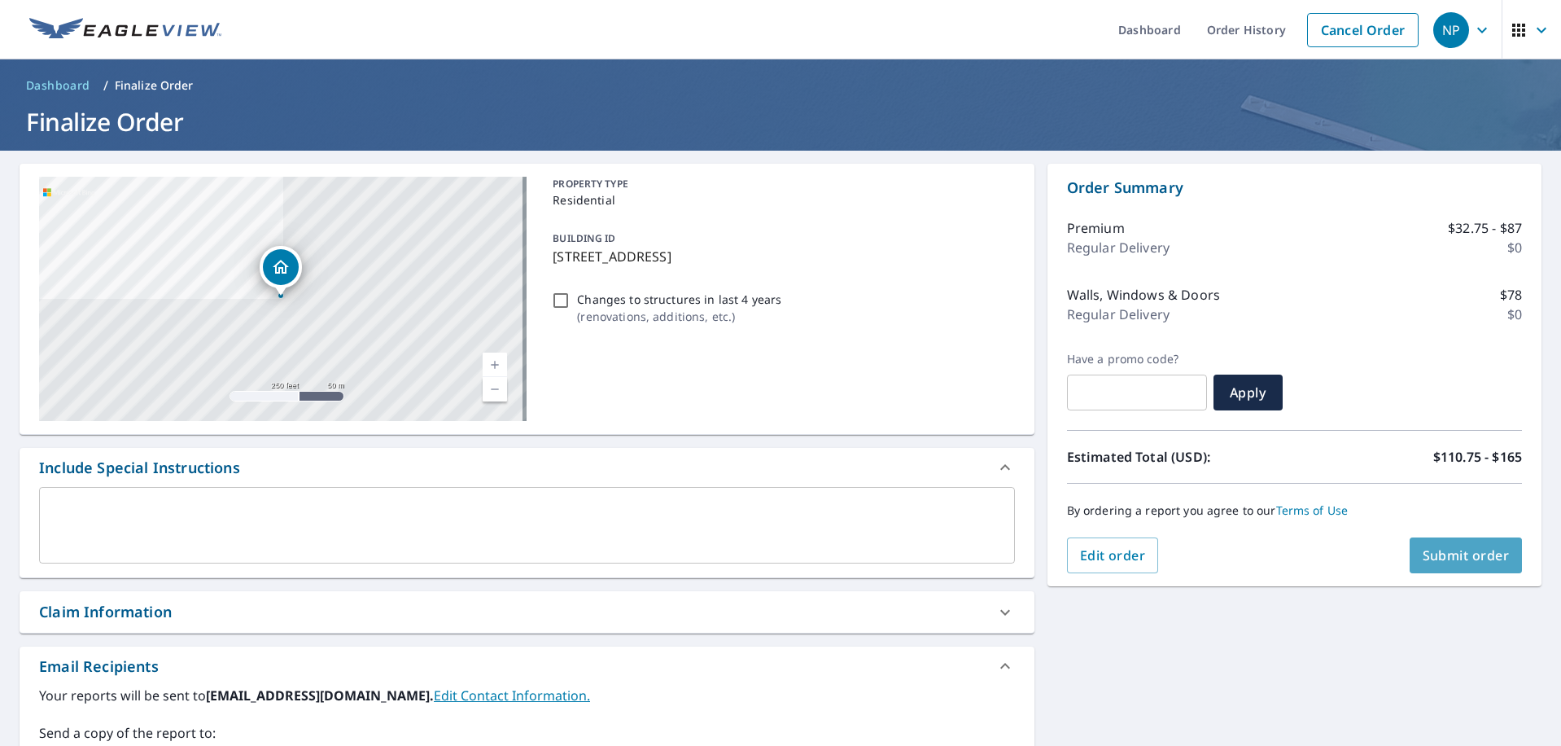
click at [1434, 552] on span "Submit order" at bounding box center [1466, 555] width 87 height 18
